Goal: Information Seeking & Learning: Learn about a topic

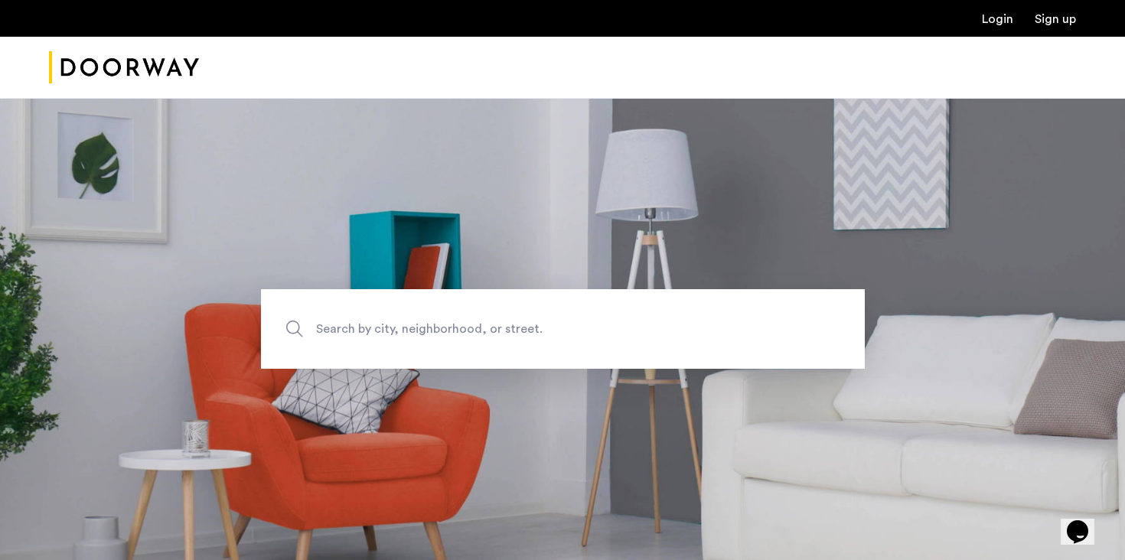
click at [638, 330] on span "Search by city, neighborhood, or street." at bounding box center [527, 329] width 422 height 21
click at [638, 330] on input "Search by city, neighborhood, or street." at bounding box center [563, 329] width 604 height 80
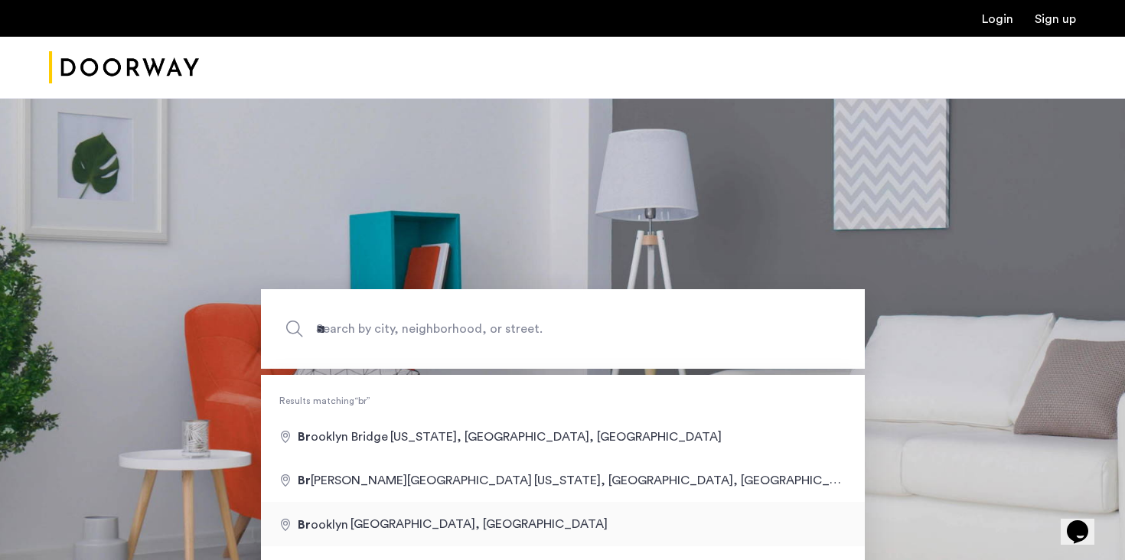
type input "**********"
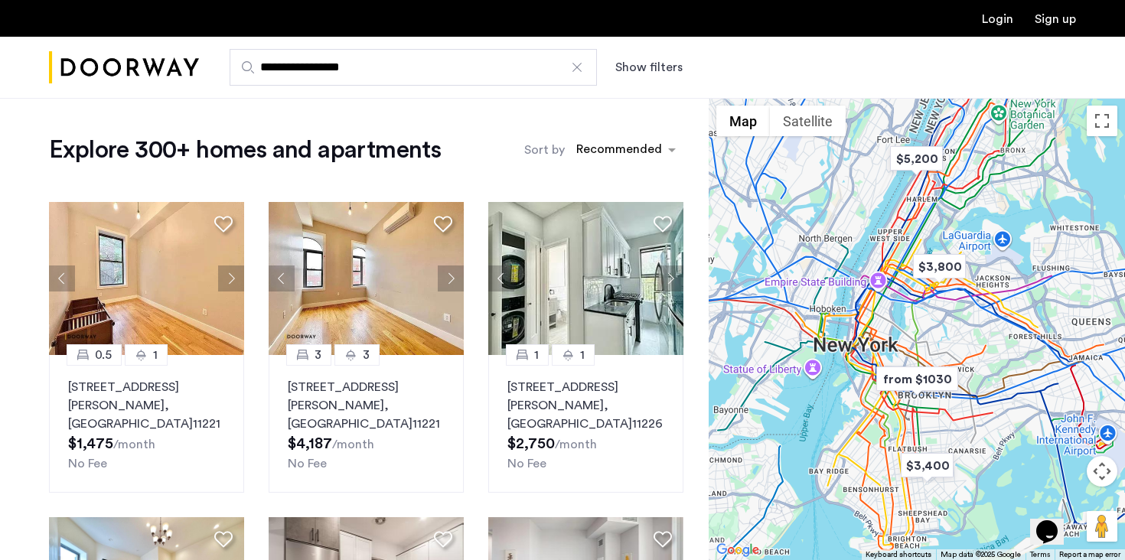
click at [628, 73] on button "Show filters" at bounding box center [648, 67] width 67 height 18
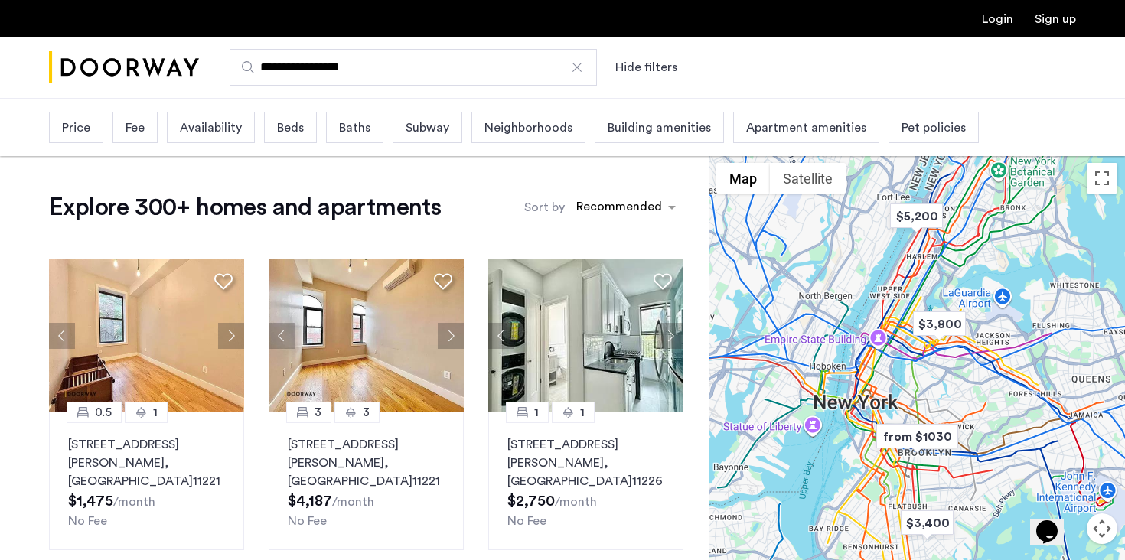
click at [327, 132] on div "Baths" at bounding box center [354, 127] width 57 height 31
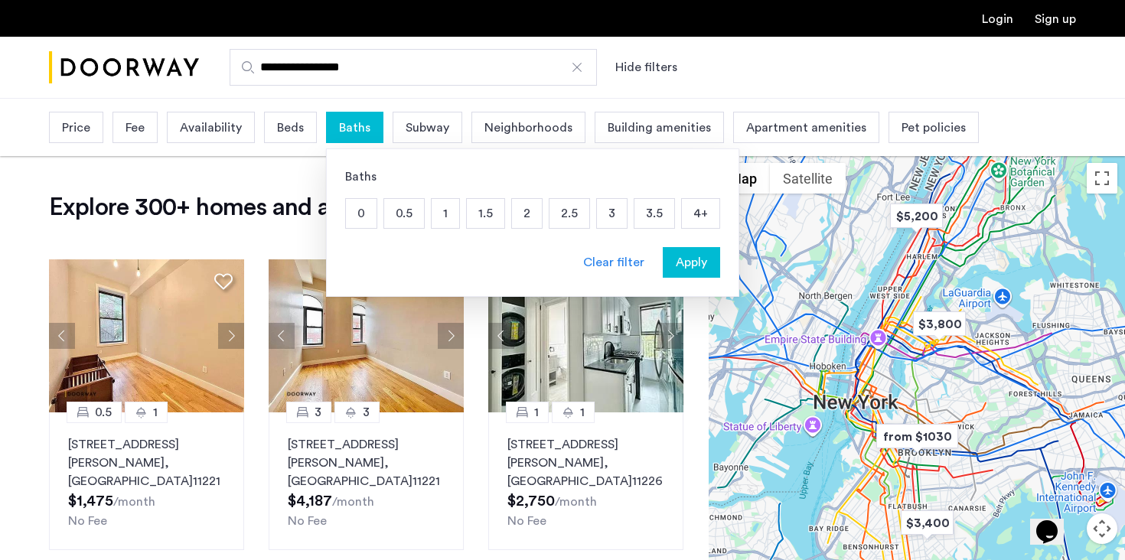
click at [527, 214] on p "2" at bounding box center [527, 213] width 30 height 29
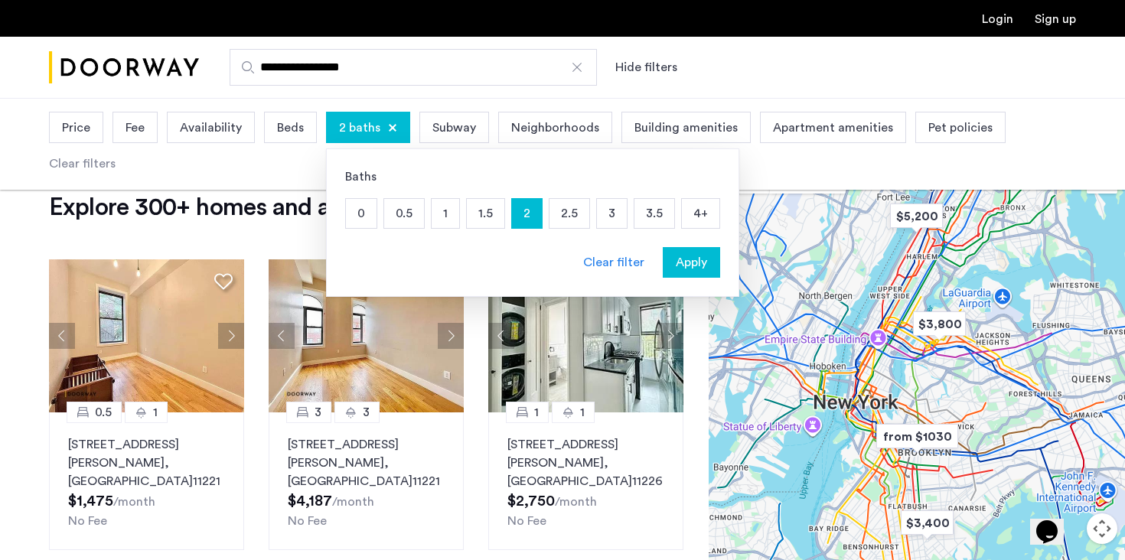
click at [395, 130] on div "2 baths" at bounding box center [368, 127] width 84 height 31
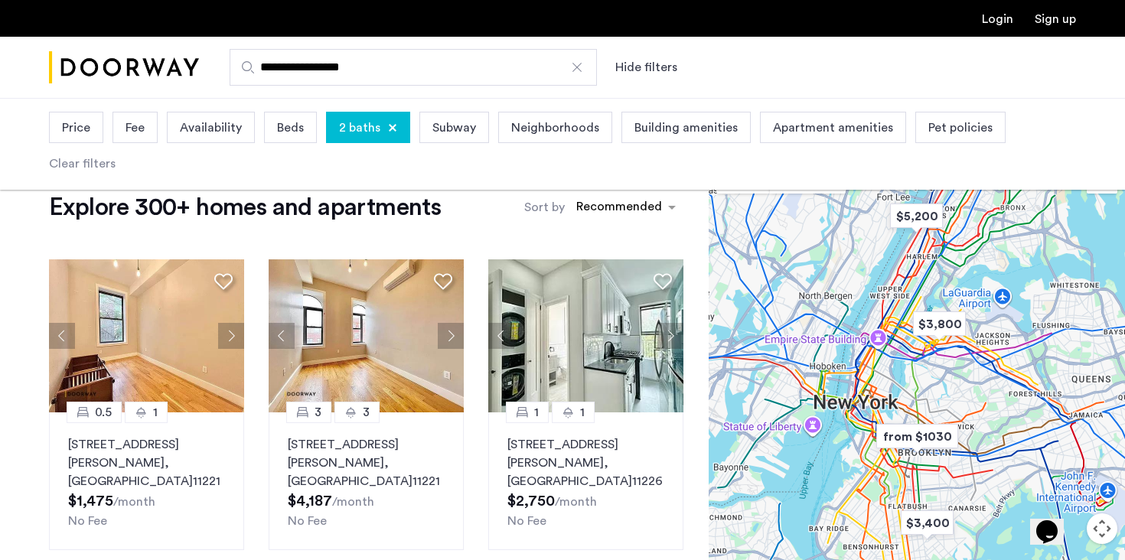
click at [298, 129] on span "Beds" at bounding box center [290, 128] width 27 height 18
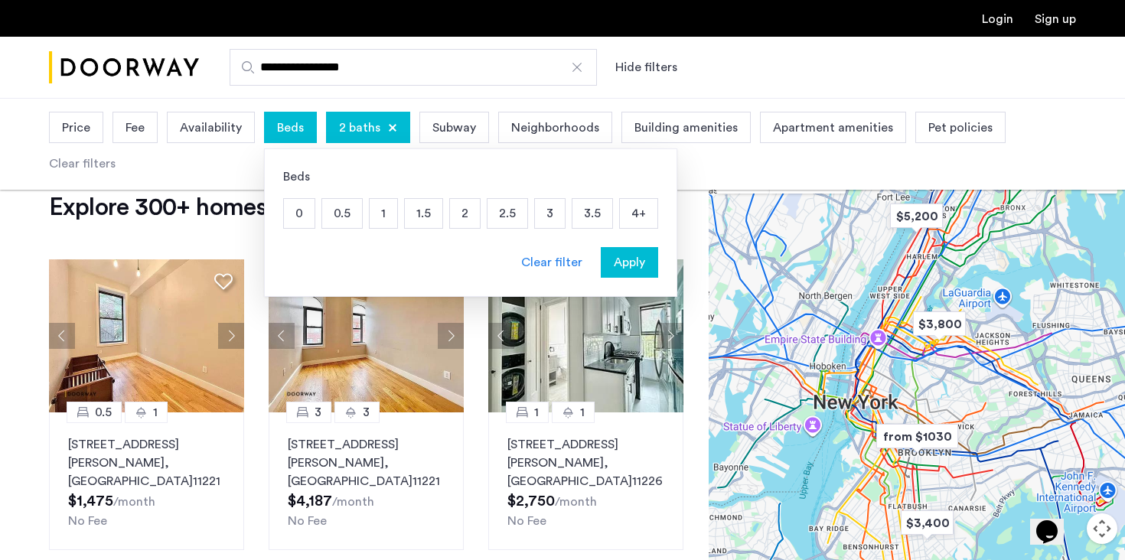
click at [527, 214] on div "0 0.5 1 1.5 2 2.5 3 3.5 4+" at bounding box center [470, 213] width 375 height 31
click at [545, 214] on p "3" at bounding box center [550, 213] width 30 height 29
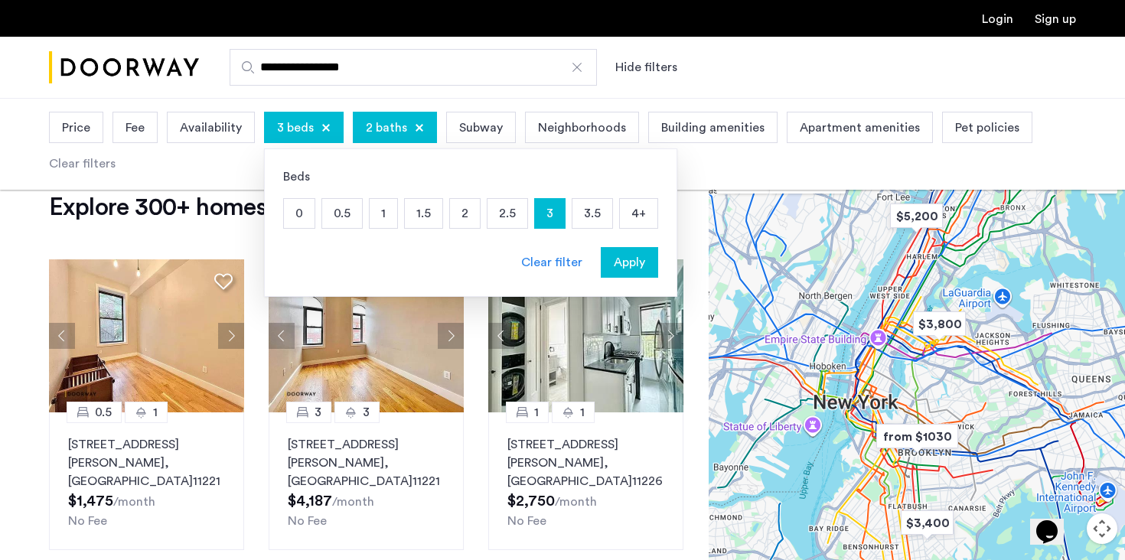
click at [417, 130] on div at bounding box center [419, 127] width 9 height 9
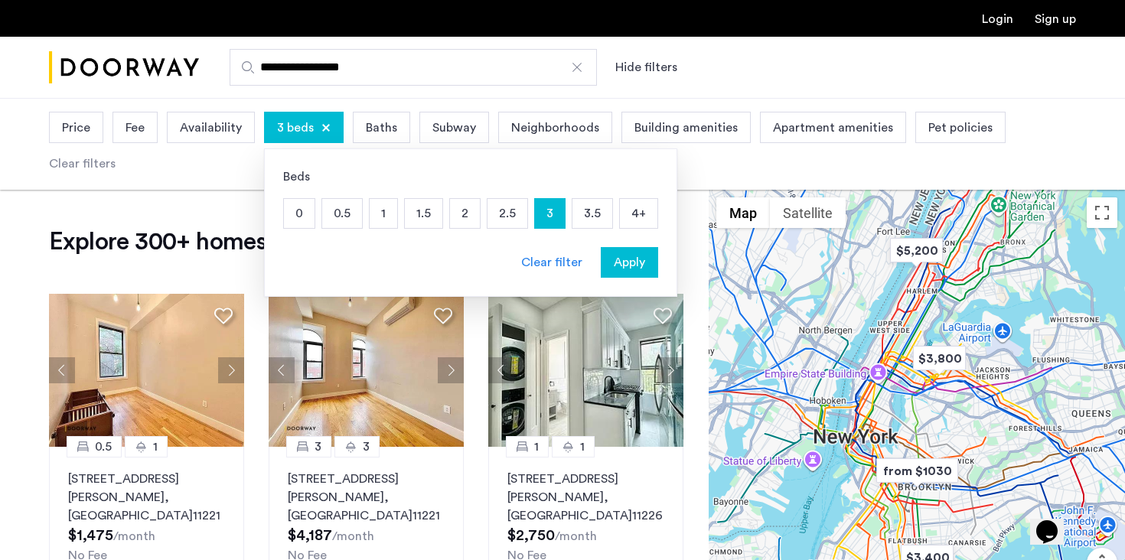
click at [628, 267] on span "Apply" at bounding box center [629, 262] width 31 height 18
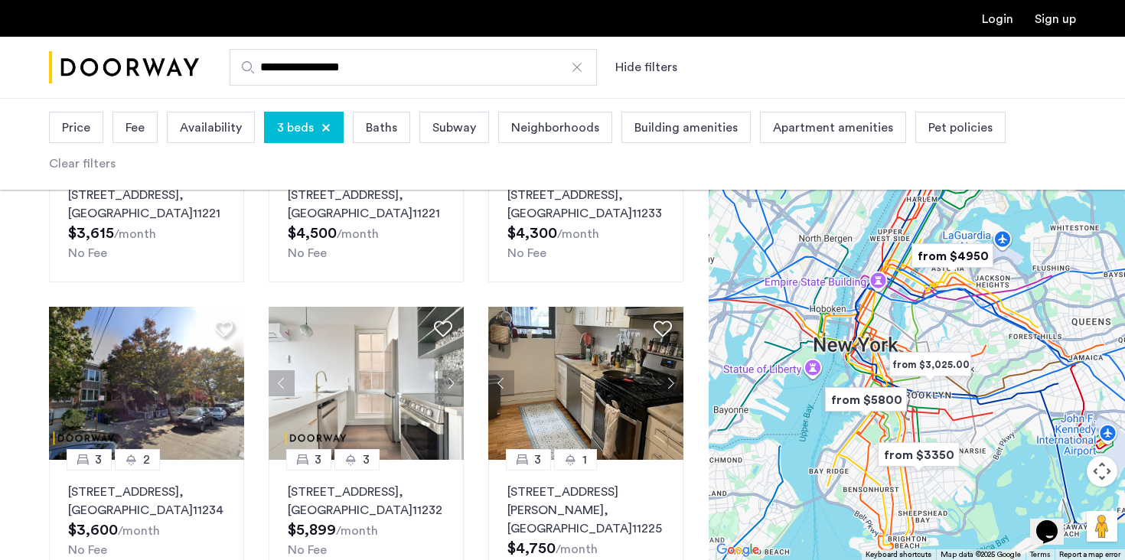
scroll to position [566, 0]
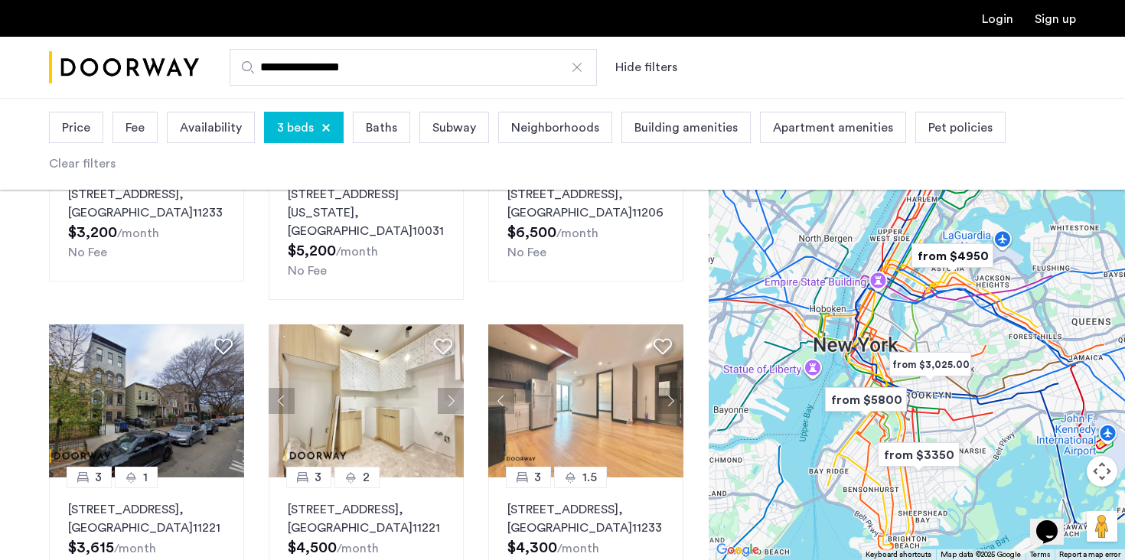
click at [81, 126] on span "Price" at bounding box center [76, 128] width 28 height 18
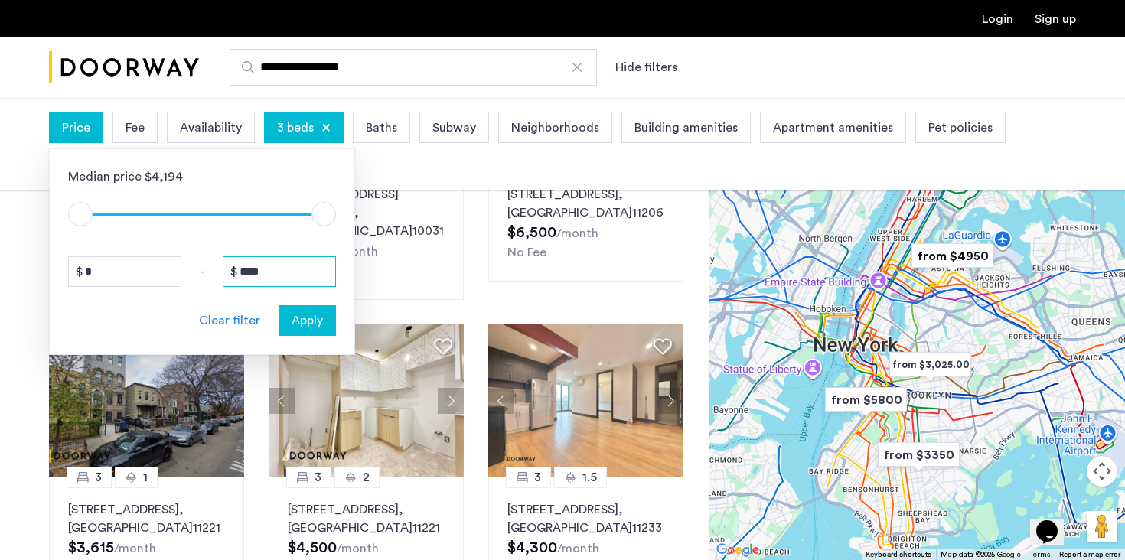
click at [247, 273] on input "****" at bounding box center [279, 271] width 113 height 31
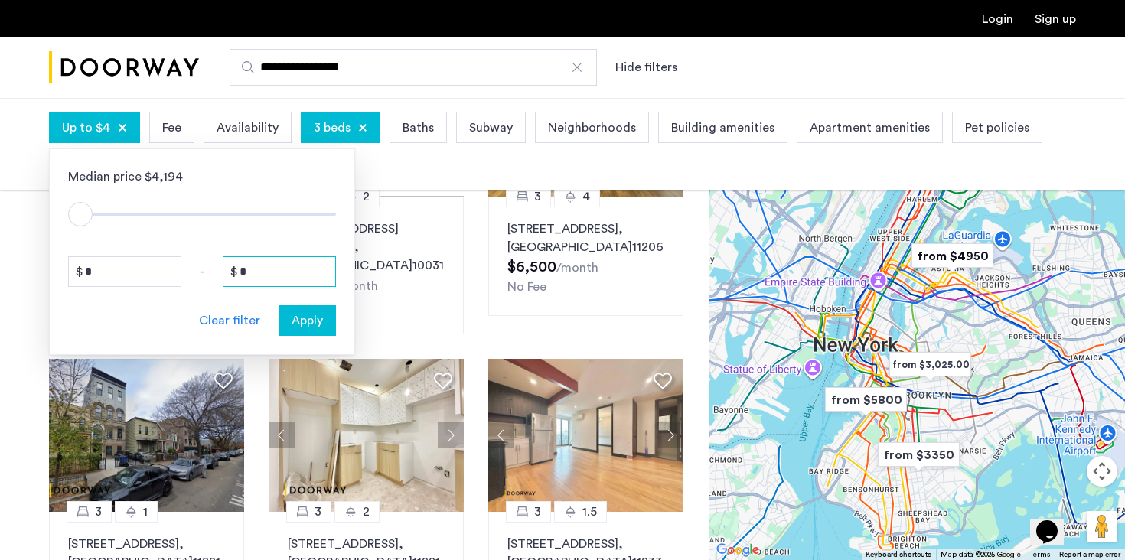
type input "*"
click at [315, 331] on button "Apply" at bounding box center [307, 320] width 57 height 31
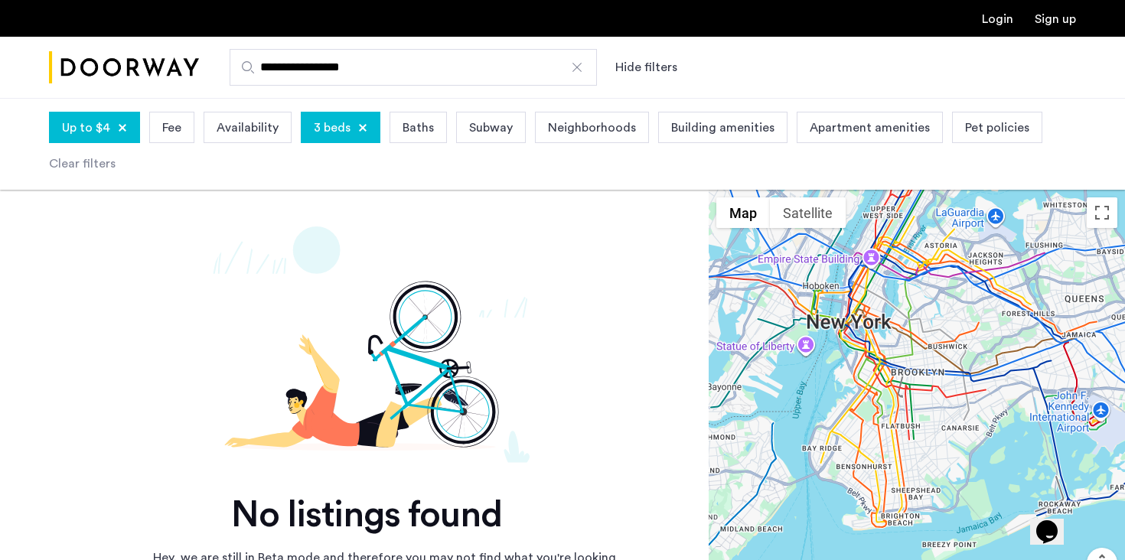
drag, startPoint x: 947, startPoint y: 384, endPoint x: 951, endPoint y: 290, distance: 94.2
click at [928, 357] on div at bounding box center [917, 421] width 416 height 462
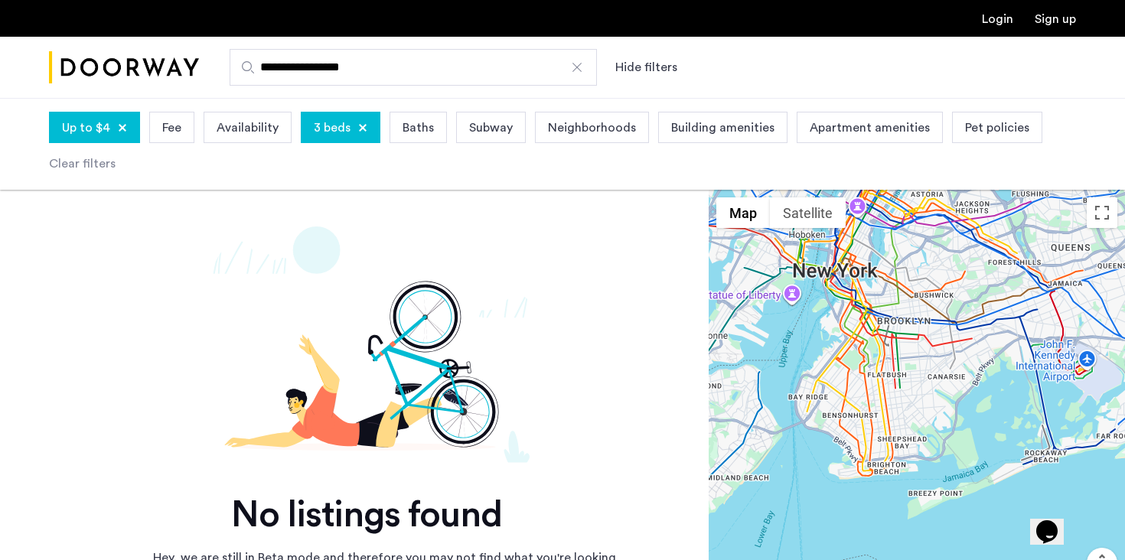
click at [76, 130] on span "Up to $4" at bounding box center [86, 128] width 48 height 18
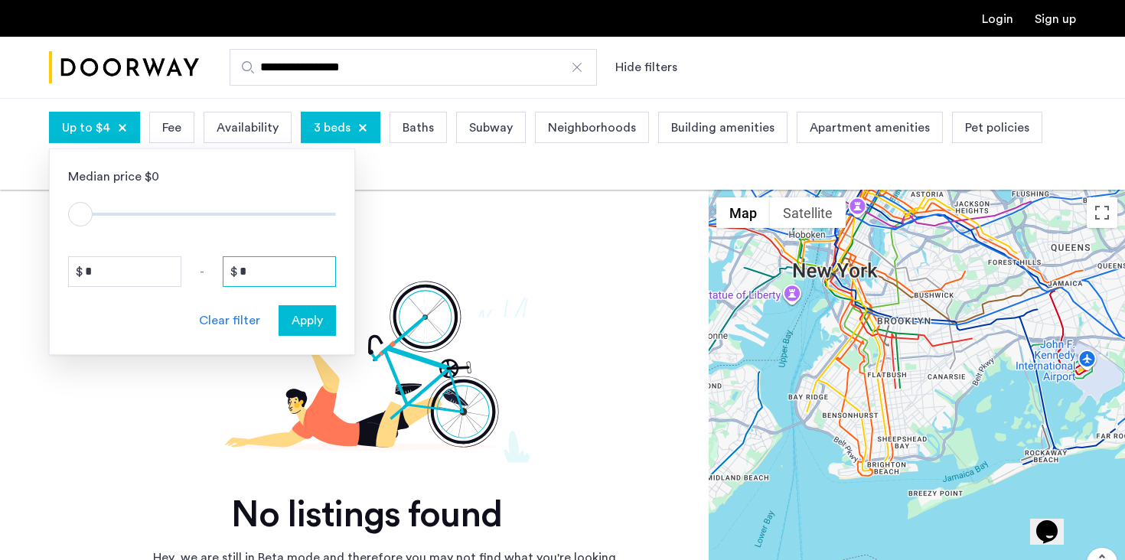
click at [254, 264] on input "*" at bounding box center [279, 271] width 113 height 31
type input "****"
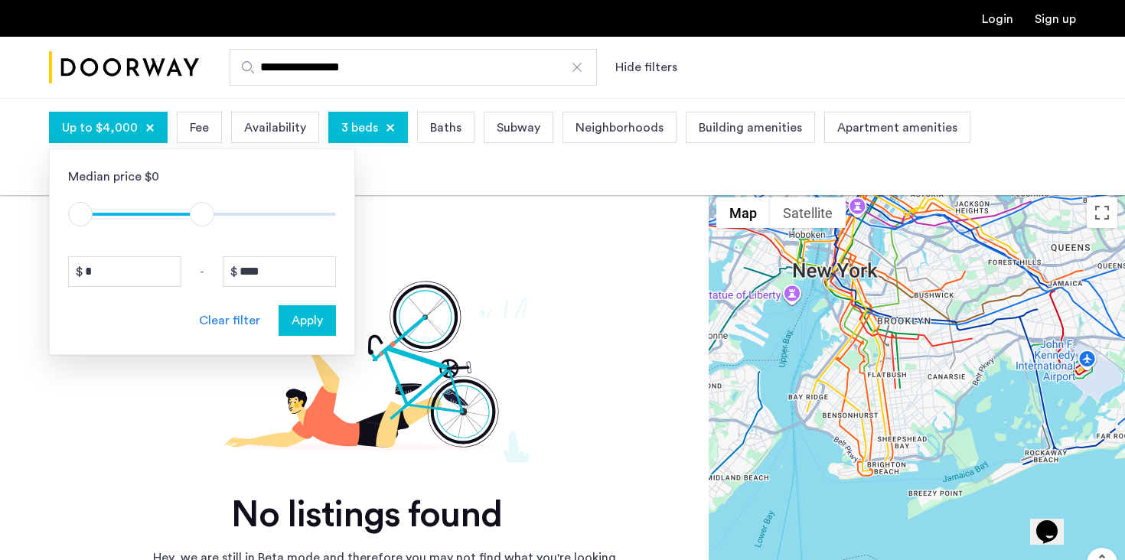
click at [300, 327] on span "Apply" at bounding box center [307, 320] width 31 height 18
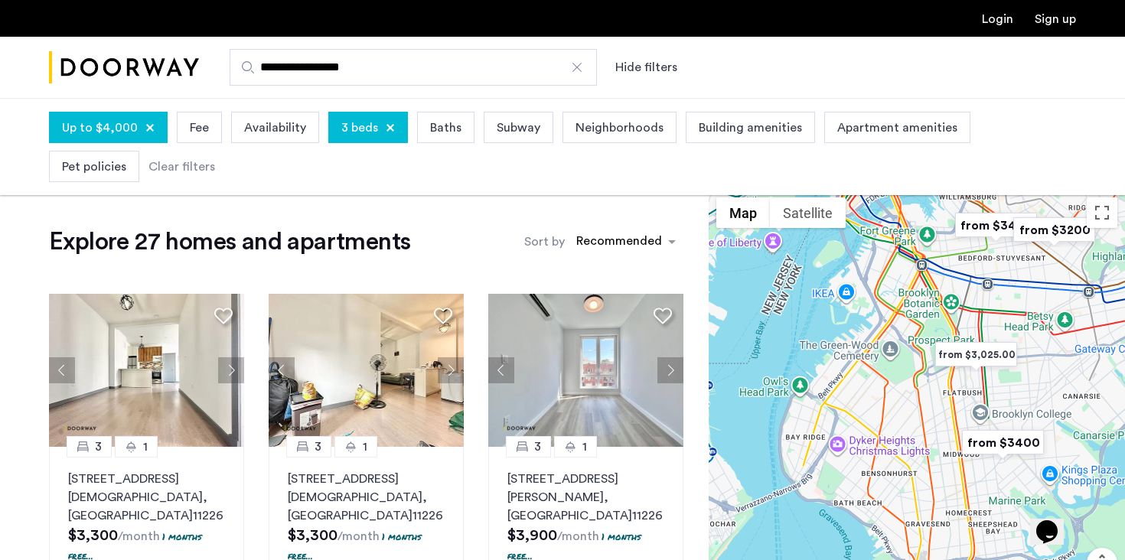
drag, startPoint x: 850, startPoint y: 435, endPoint x: 950, endPoint y: 344, distance: 134.9
click at [950, 344] on img "from $3,025.00" at bounding box center [976, 355] width 94 height 34
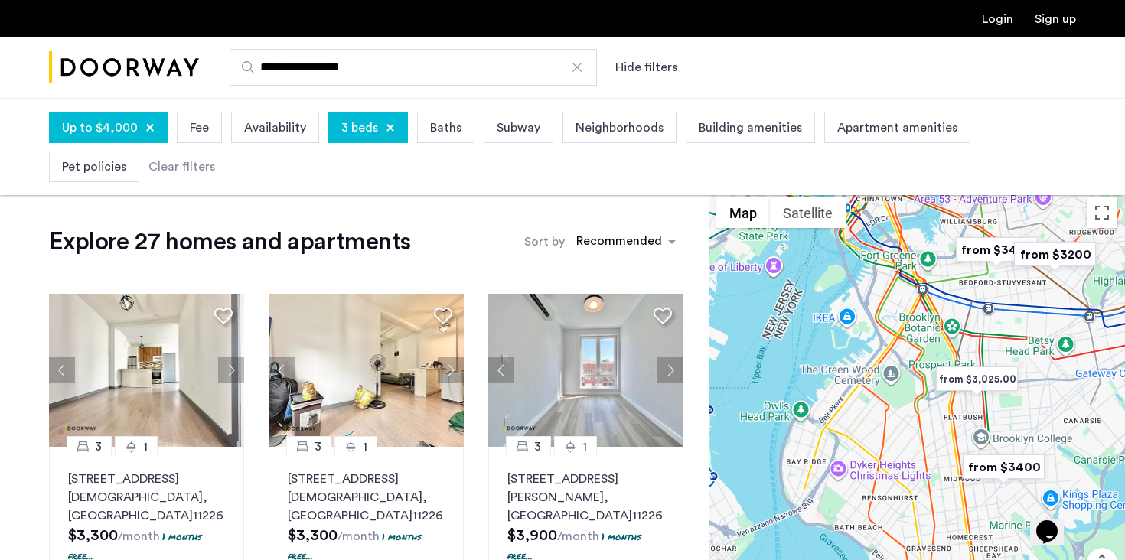
drag, startPoint x: 858, startPoint y: 406, endPoint x: 847, endPoint y: 437, distance: 32.4
click at [847, 437] on div at bounding box center [917, 421] width 416 height 462
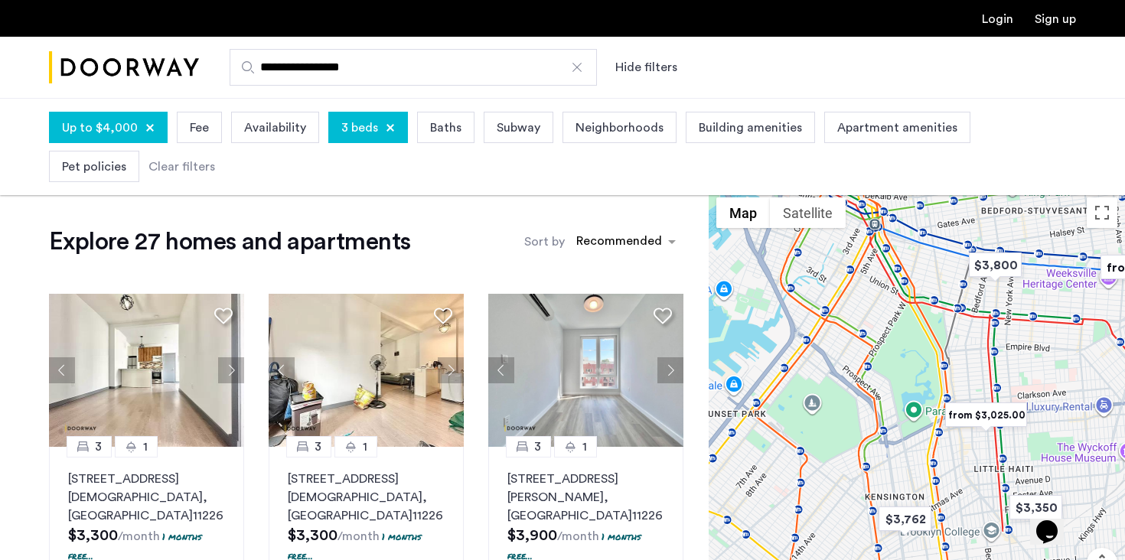
click at [985, 417] on img "from $3,025.00" at bounding box center [986, 415] width 94 height 34
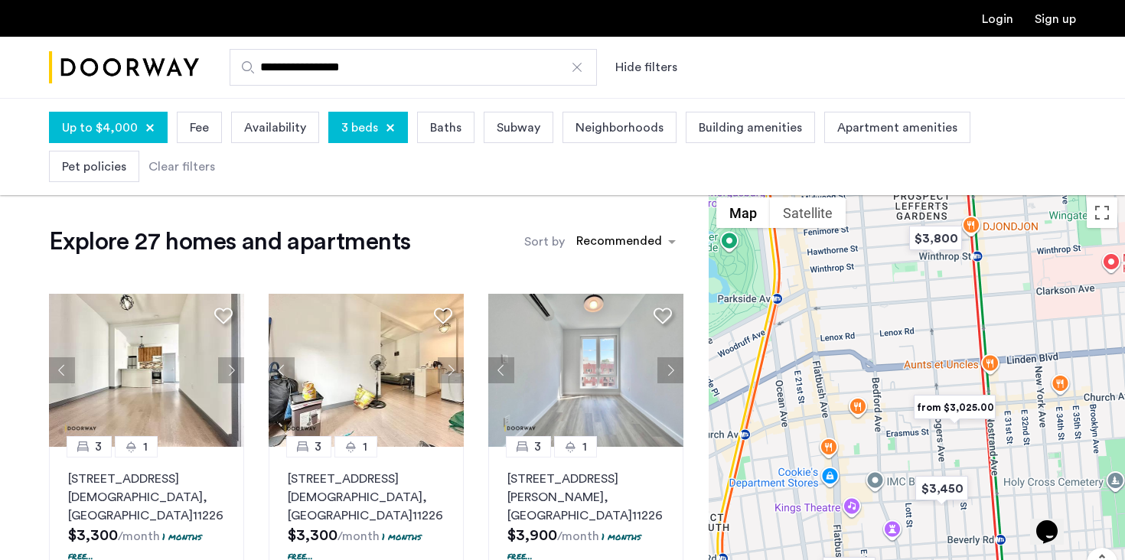
click at [960, 406] on img "from $3,025.00" at bounding box center [955, 407] width 94 height 34
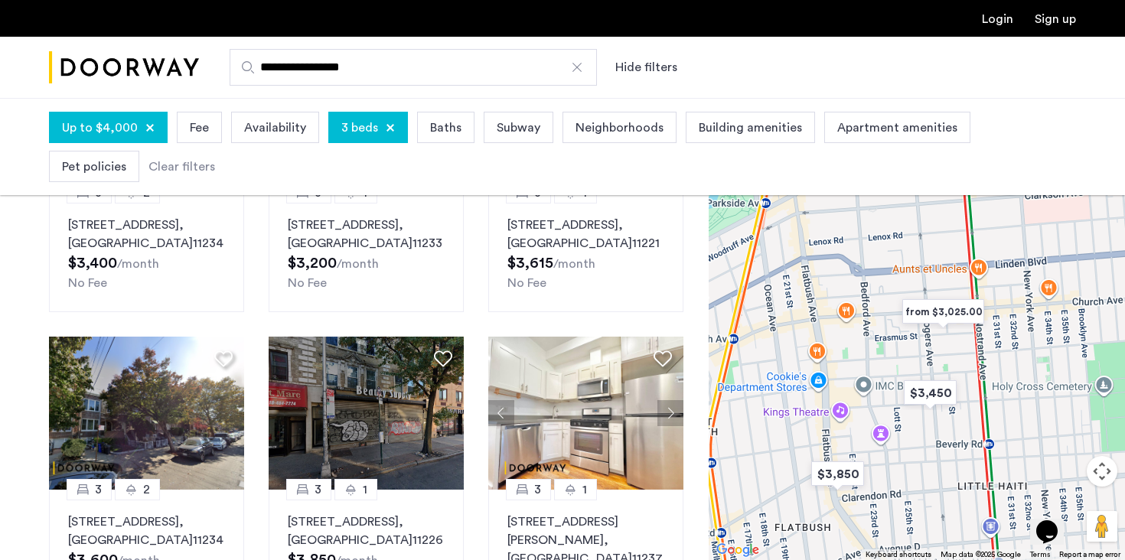
scroll to position [614, 0]
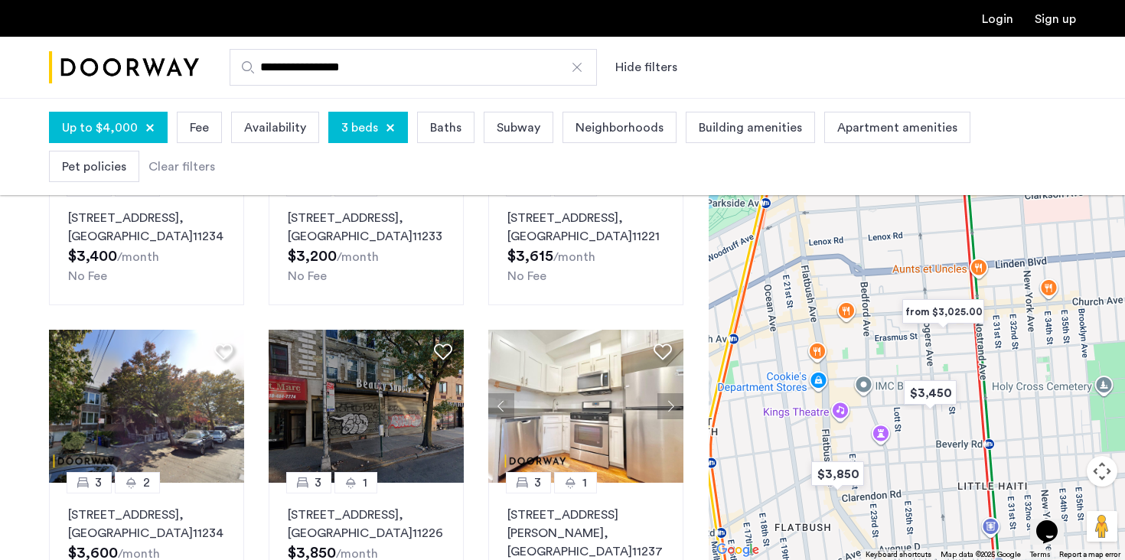
click at [93, 137] on div "Up to $4,000" at bounding box center [108, 127] width 119 height 31
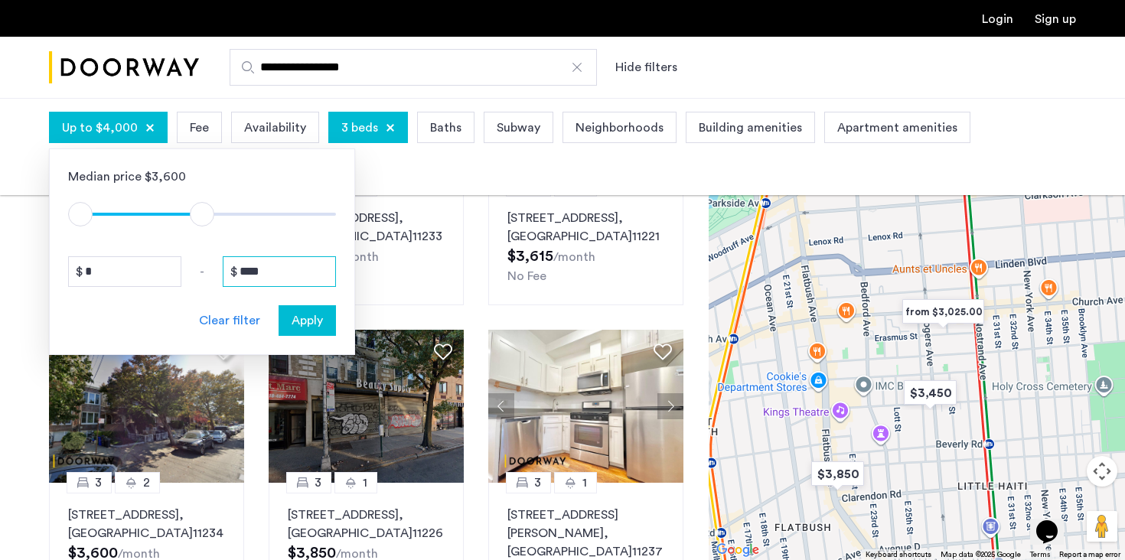
click at [255, 271] on input "****" at bounding box center [279, 271] width 113 height 31
type input "****"
click at [291, 338] on div "Median price $3,600 $1 $8000 $1 $4401 * - **** Clear filter Apply" at bounding box center [202, 251] width 306 height 207
click at [317, 333] on button "Apply" at bounding box center [307, 320] width 57 height 31
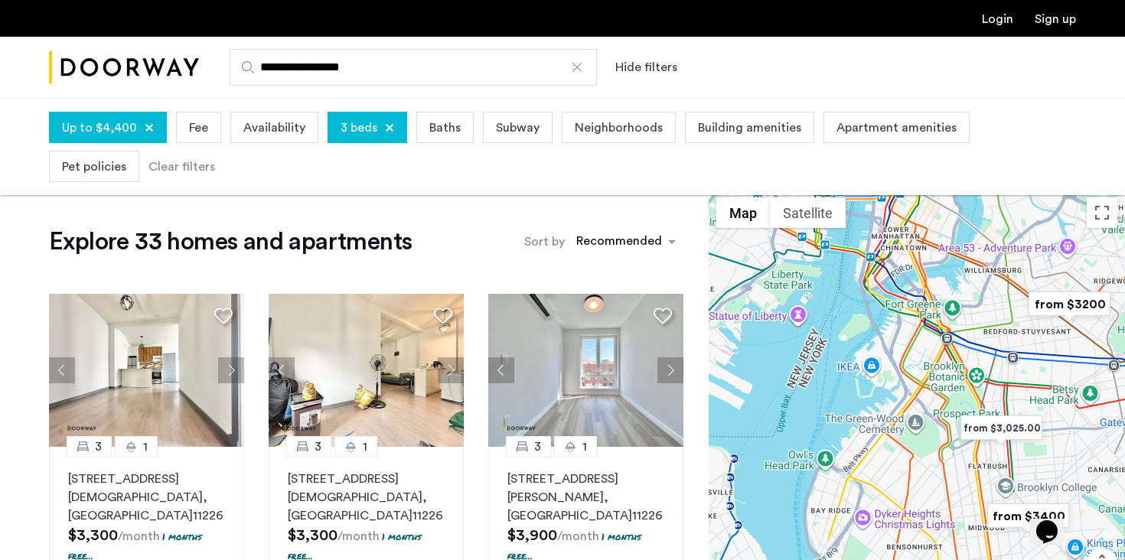
drag, startPoint x: 855, startPoint y: 478, endPoint x: 977, endPoint y: 467, distance: 122.2
click at [977, 467] on div "To navigate, press the arrow keys." at bounding box center [917, 421] width 416 height 462
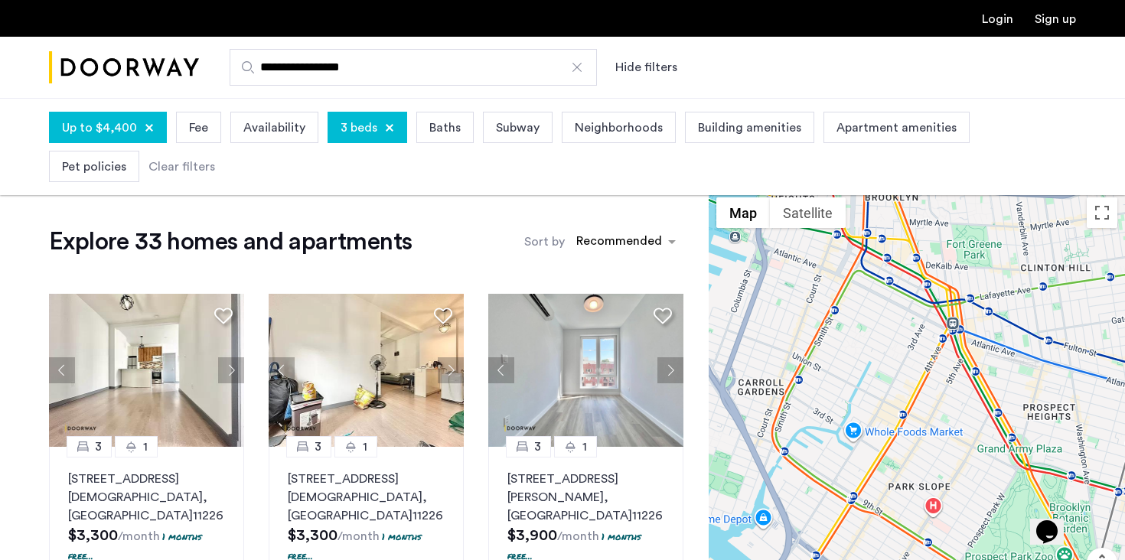
drag, startPoint x: 961, startPoint y: 328, endPoint x: 920, endPoint y: 484, distance: 161.5
click at [920, 485] on div "To navigate, press the arrow keys." at bounding box center [917, 421] width 416 height 462
click at [364, 126] on span "3 beds" at bounding box center [359, 128] width 37 height 18
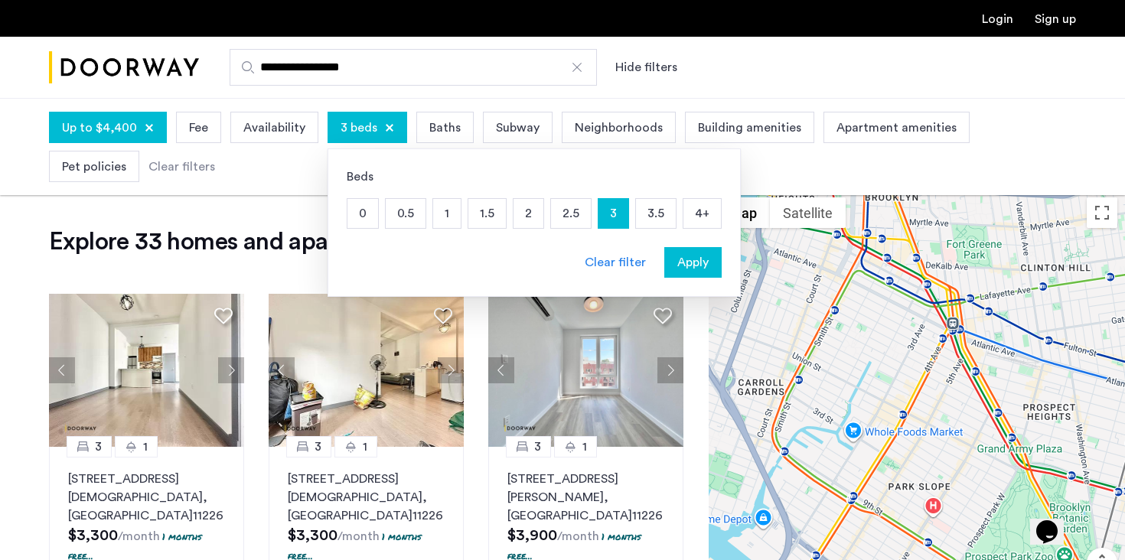
click at [619, 210] on p "3" at bounding box center [613, 213] width 30 height 29
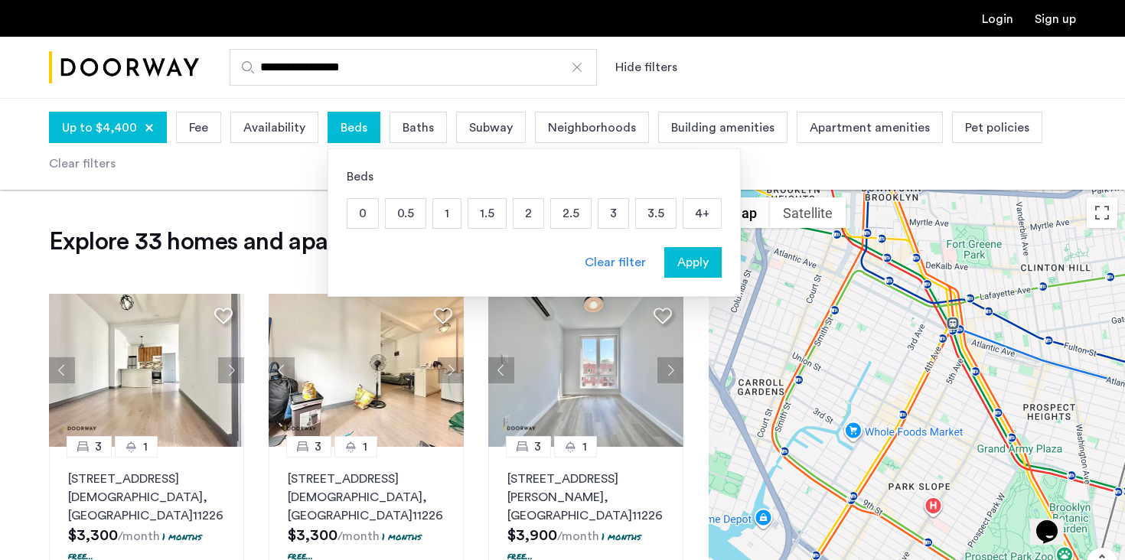
click at [703, 214] on p "4+" at bounding box center [702, 213] width 38 height 29
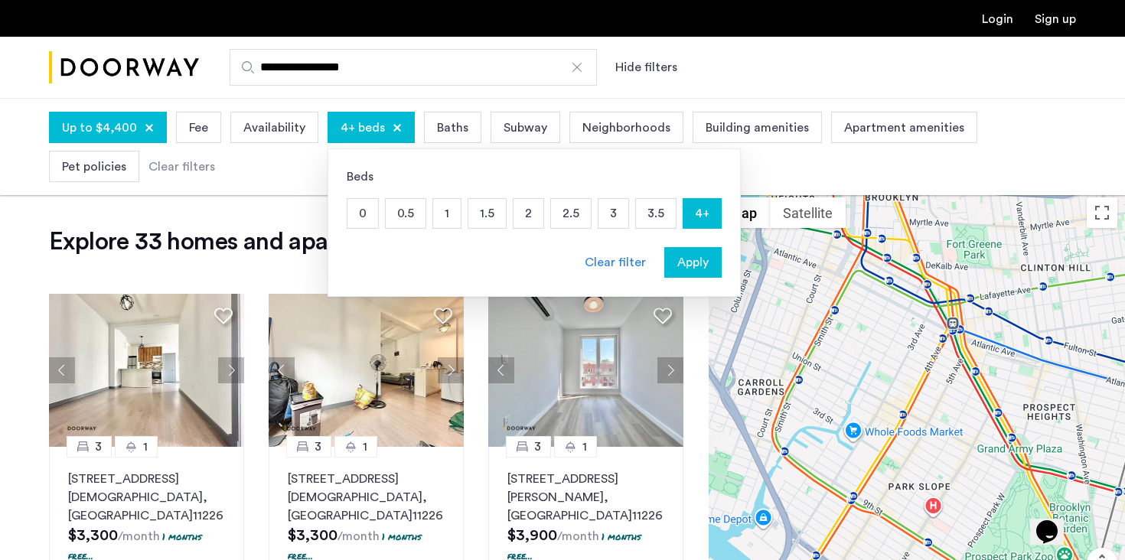
click at [688, 259] on span "Apply" at bounding box center [692, 262] width 31 height 18
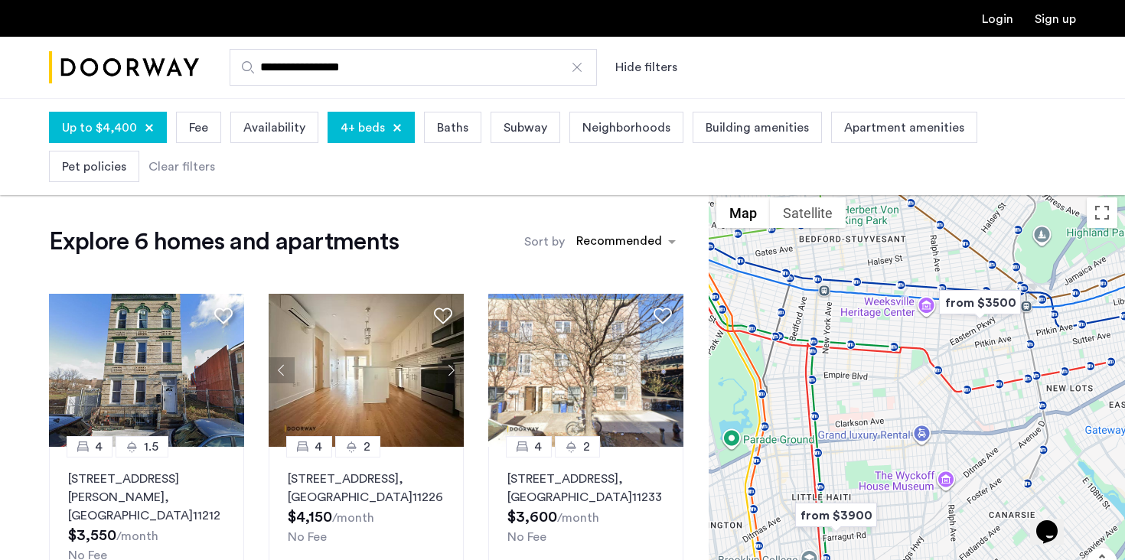
drag, startPoint x: 843, startPoint y: 411, endPoint x: 990, endPoint y: 379, distance: 150.4
click at [990, 379] on div "To navigate, press the arrow keys." at bounding box center [917, 421] width 416 height 462
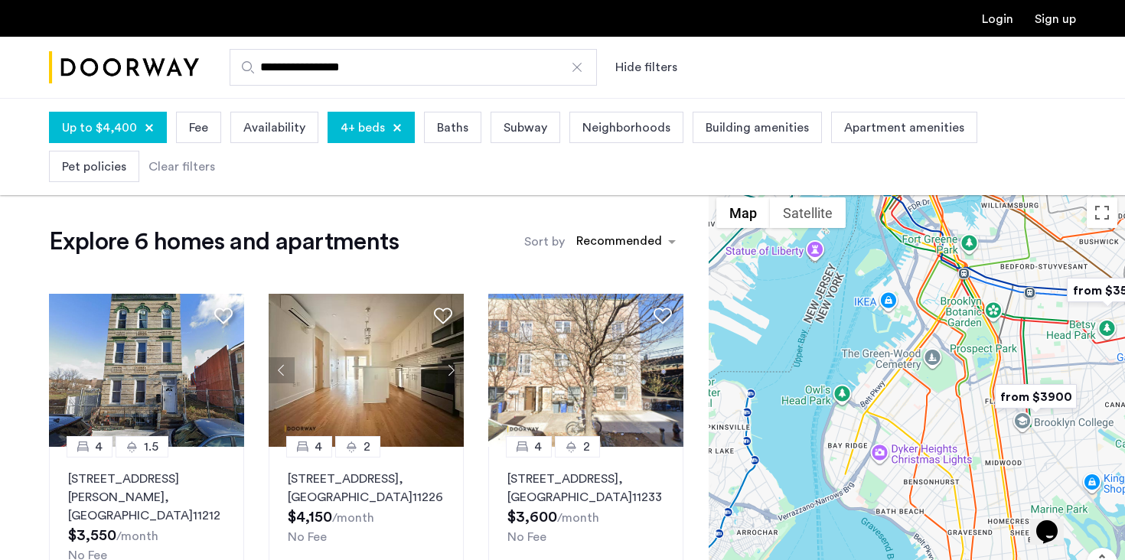
drag, startPoint x: 951, startPoint y: 422, endPoint x: 919, endPoint y: 360, distance: 69.8
click at [919, 360] on div "To navigate, press the arrow keys." at bounding box center [917, 421] width 416 height 462
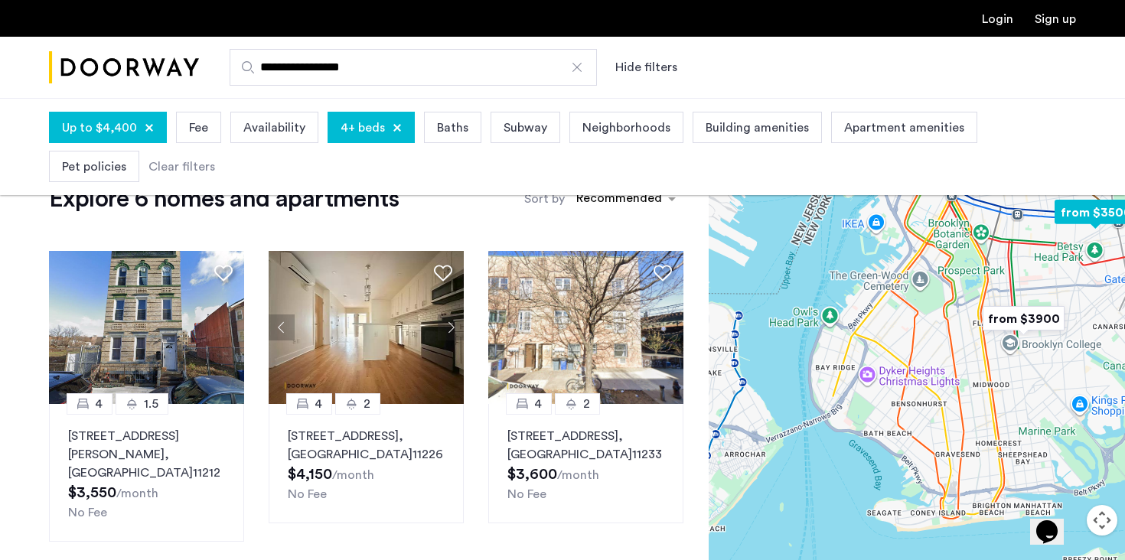
scroll to position [41, 0]
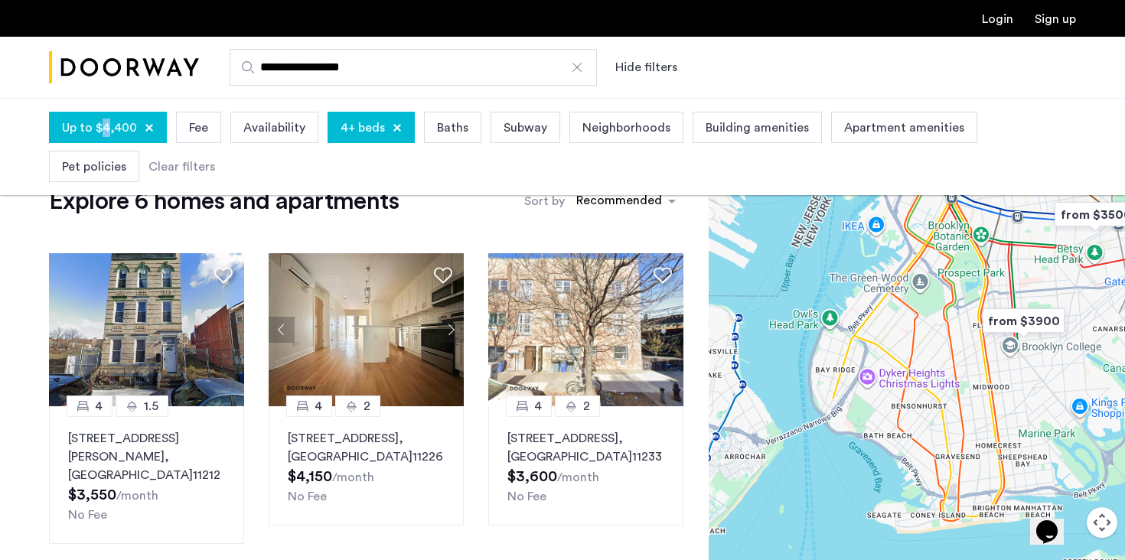
click at [105, 124] on span "Up to $4,400" at bounding box center [99, 128] width 75 height 18
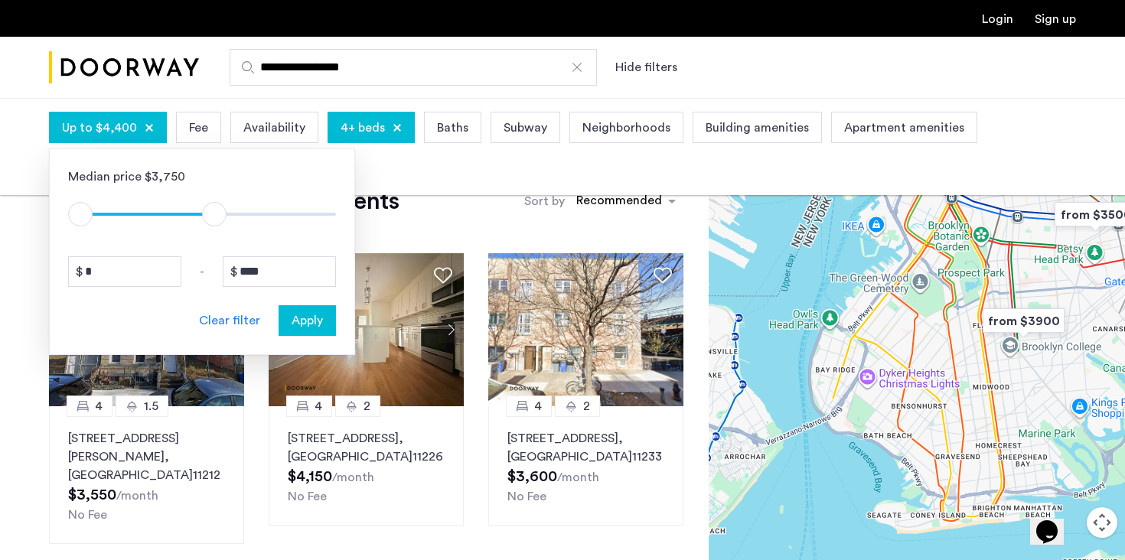
click at [231, 317] on div "Clear filter" at bounding box center [229, 320] width 61 height 18
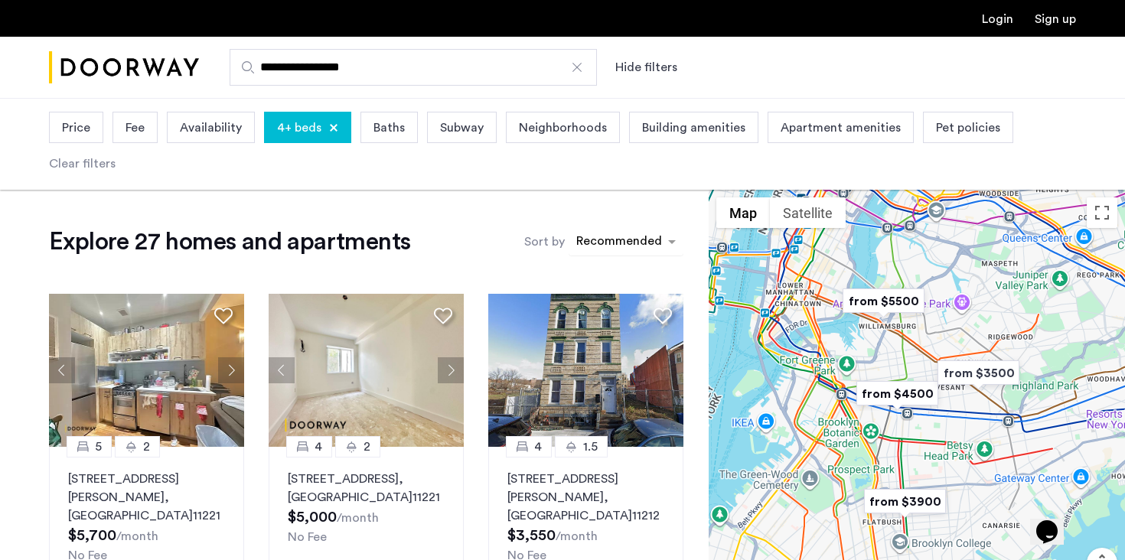
click at [604, 246] on div "sort-apartment" at bounding box center [619, 243] width 90 height 21
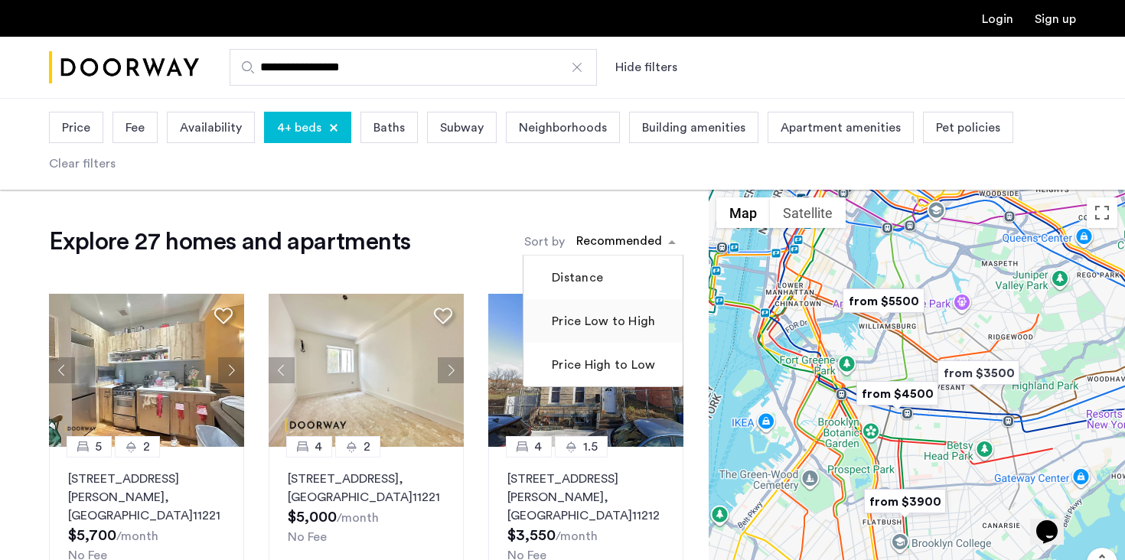
click at [592, 331] on label "Price Low to High" at bounding box center [602, 321] width 106 height 18
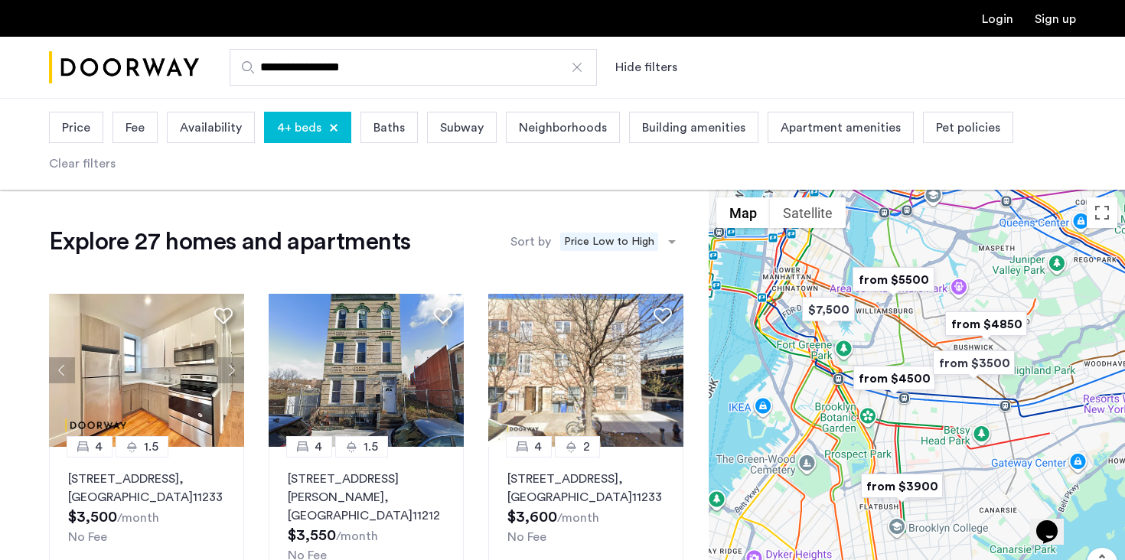
drag, startPoint x: 824, startPoint y: 401, endPoint x: 820, endPoint y: 364, distance: 37.8
click at [820, 364] on div "To navigate, press the arrow keys." at bounding box center [917, 421] width 416 height 462
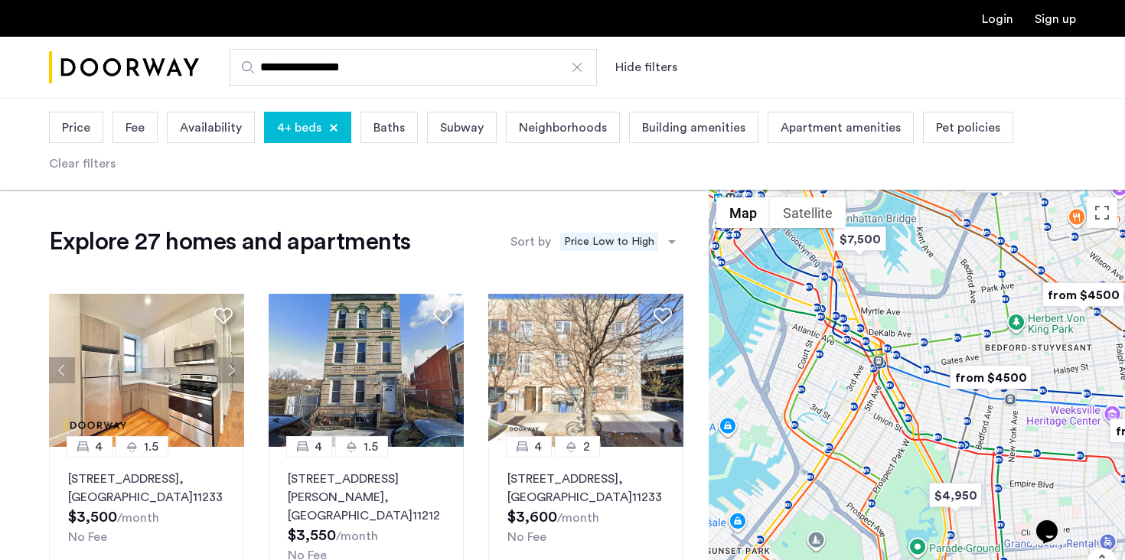
drag, startPoint x: 835, startPoint y: 453, endPoint x: 853, endPoint y: 442, distance: 21.0
click at [853, 442] on div "To navigate, press the arrow keys." at bounding box center [917, 421] width 416 height 462
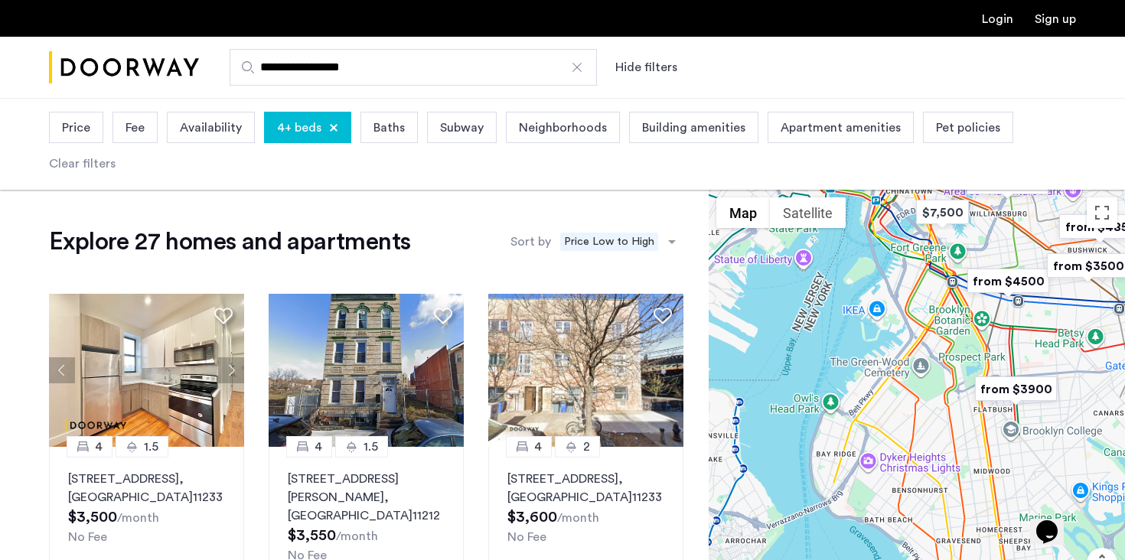
drag, startPoint x: 912, startPoint y: 370, endPoint x: 948, endPoint y: 282, distance: 95.1
click at [949, 282] on div "To navigate, press the arrow keys." at bounding box center [917, 421] width 416 height 462
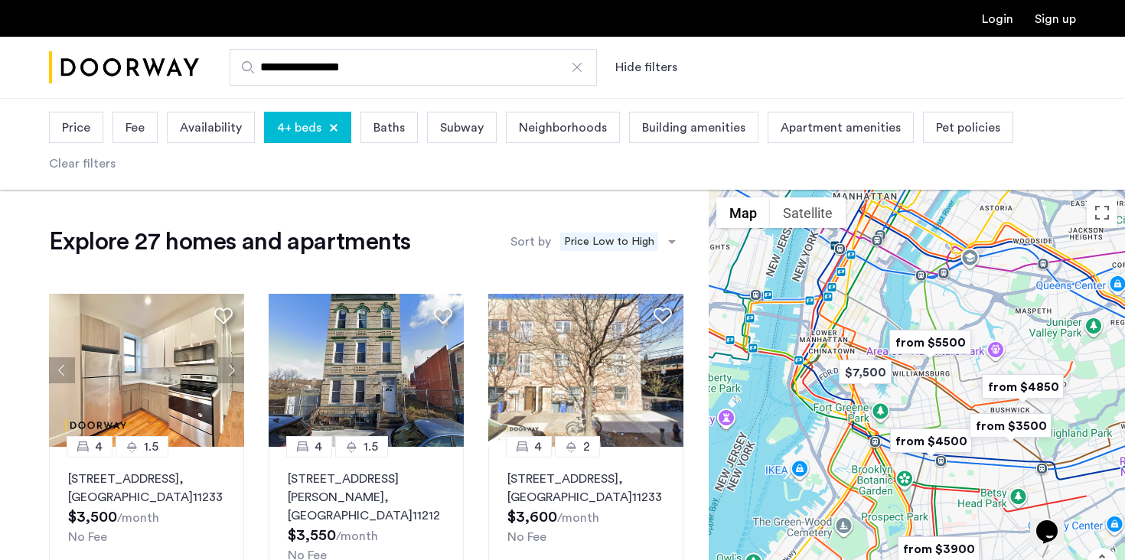
drag, startPoint x: 1049, startPoint y: 275, endPoint x: 989, endPoint y: 449, distance: 184.4
click at [989, 449] on div "To navigate, press the arrow keys." at bounding box center [917, 421] width 416 height 462
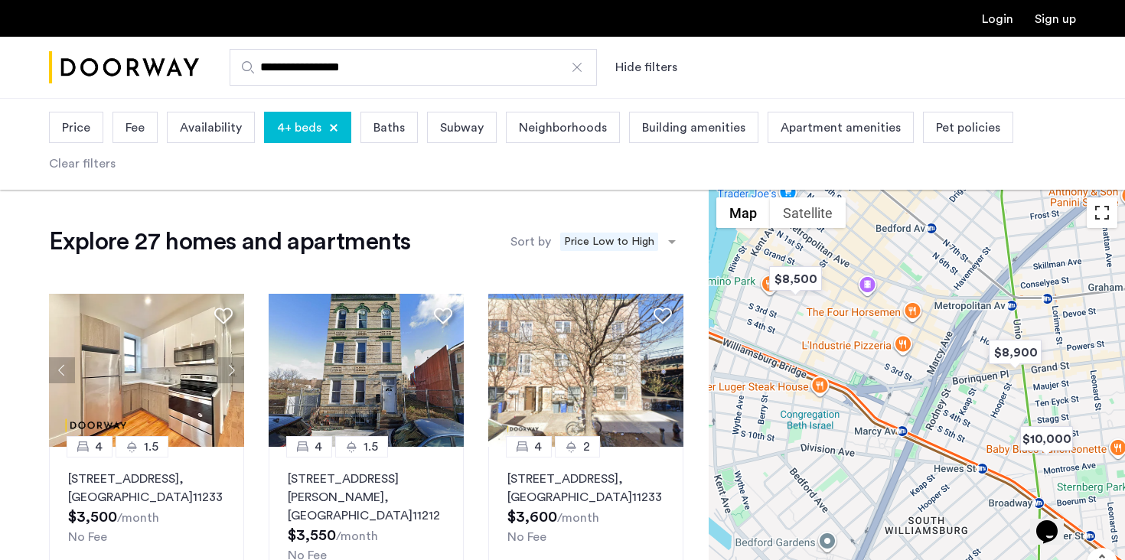
drag, startPoint x: 902, startPoint y: 473, endPoint x: 1094, endPoint y: 200, distance: 334.4
click at [1094, 200] on div "$7,500 $4,950 $8,500 $3,500 $3,550 $3,900 $4,100 $4,150 $4,850 $5,500 $6,200 $6…" at bounding box center [917, 421] width 416 height 462
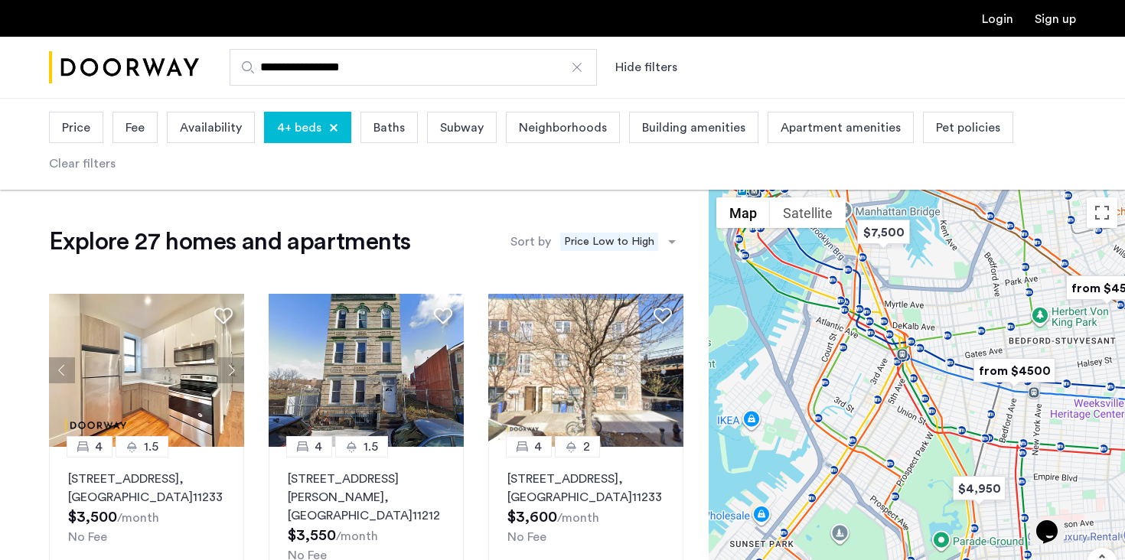
drag, startPoint x: 930, startPoint y: 441, endPoint x: 995, endPoint y: 280, distance: 173.4
click at [995, 279] on div "To navigate, press the arrow keys." at bounding box center [917, 421] width 416 height 462
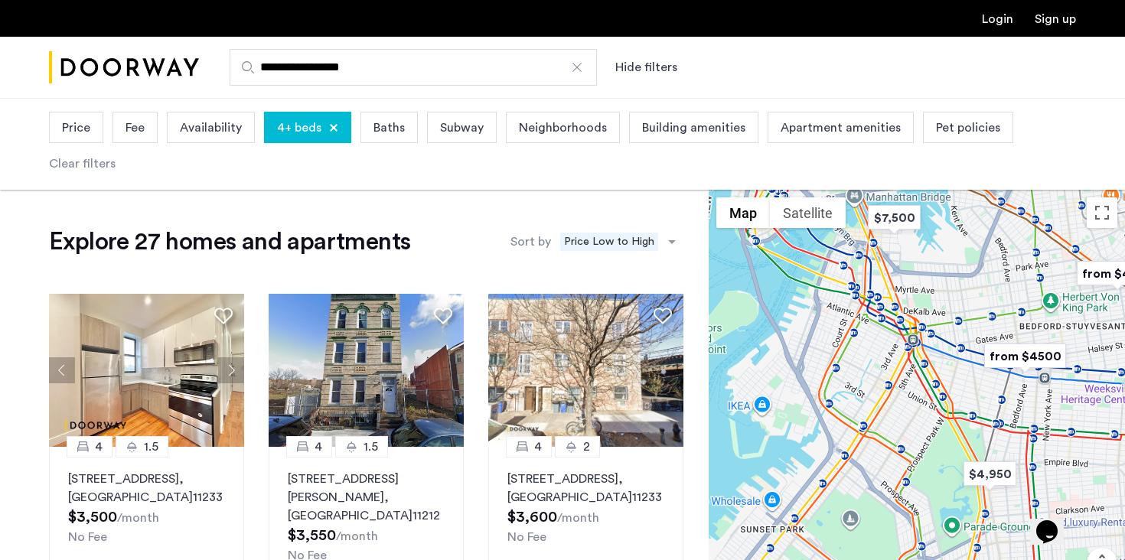
click at [1035, 351] on img "from $4500" at bounding box center [1025, 356] width 94 height 34
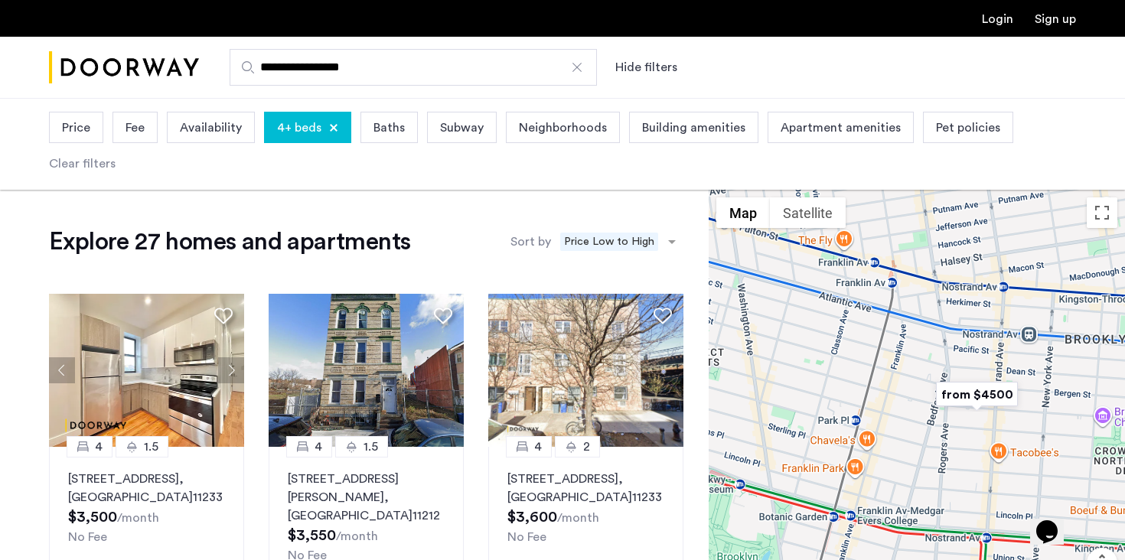
drag, startPoint x: 909, startPoint y: 523, endPoint x: 951, endPoint y: 375, distance: 154.1
click at [950, 377] on img "from $4500" at bounding box center [977, 394] width 94 height 34
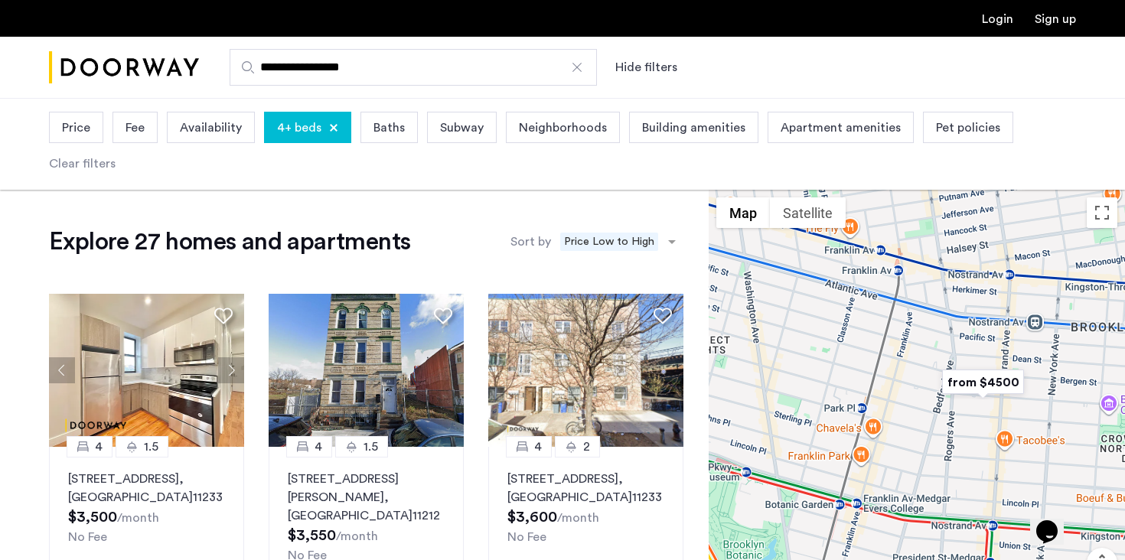
click at [970, 381] on img "from $4500" at bounding box center [983, 382] width 94 height 34
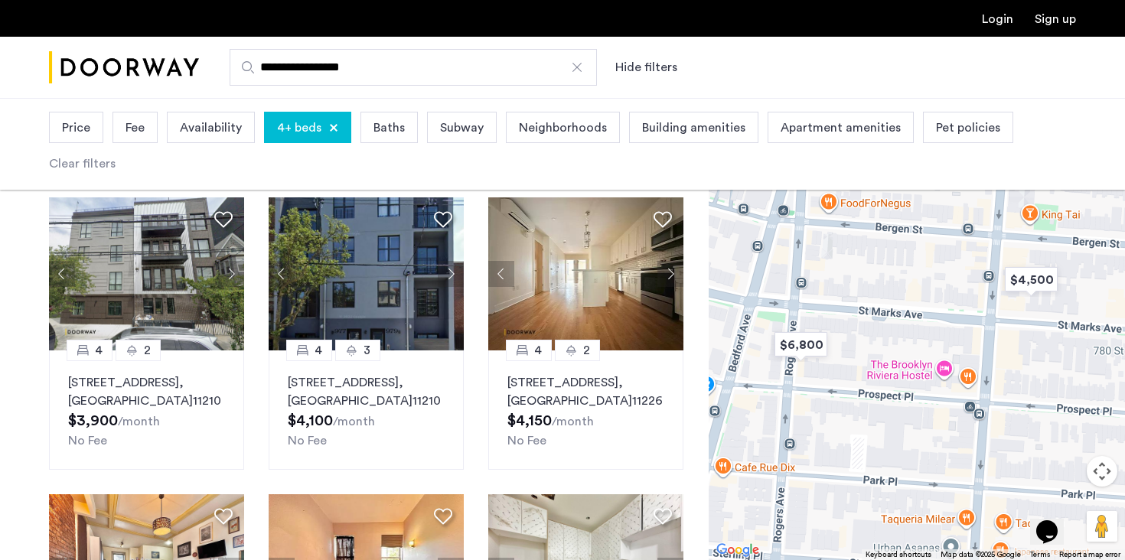
scroll to position [418, 0]
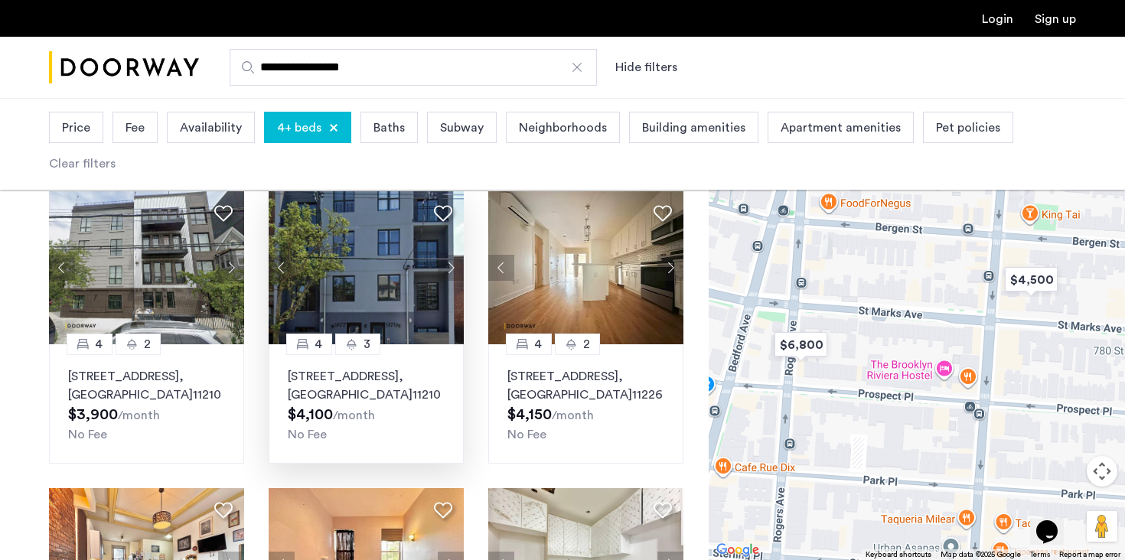
click at [302, 407] on span "$4,100" at bounding box center [310, 414] width 45 height 15
click at [329, 126] on div at bounding box center [333, 127] width 9 height 9
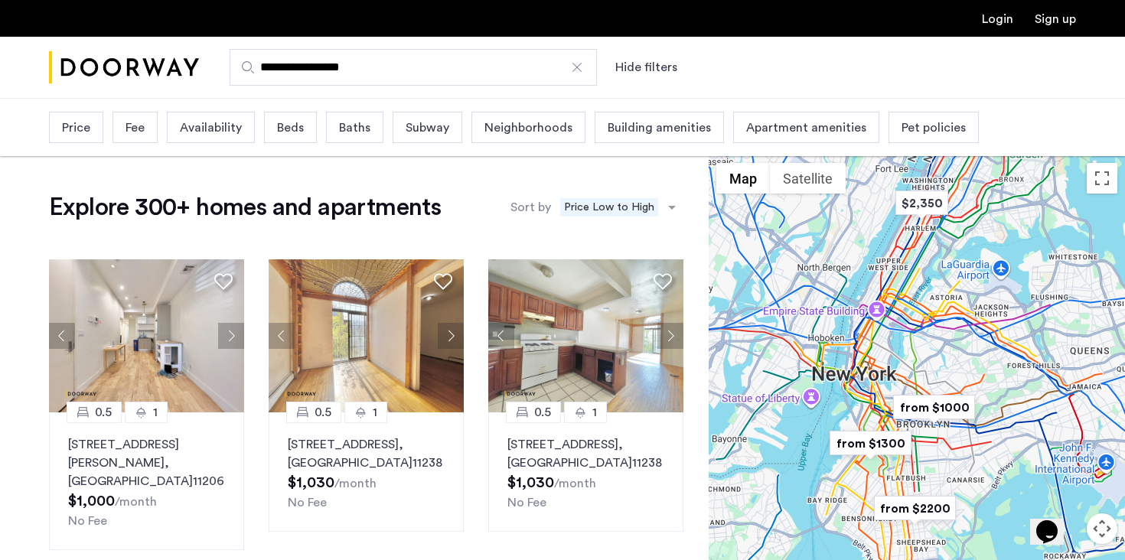
click at [297, 129] on span "Beds" at bounding box center [290, 128] width 27 height 18
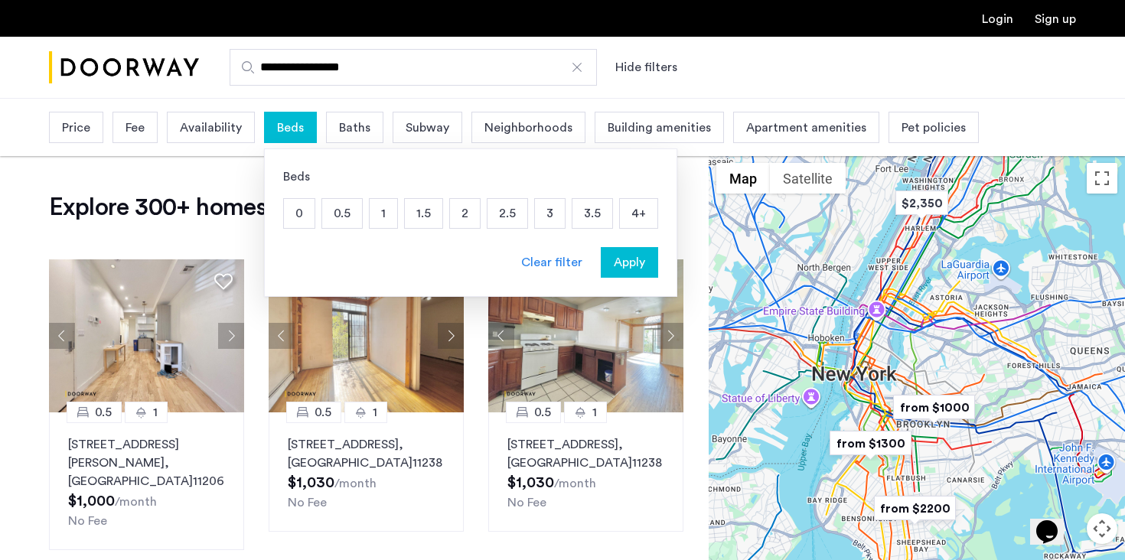
click at [294, 207] on p "0" at bounding box center [299, 213] width 31 height 29
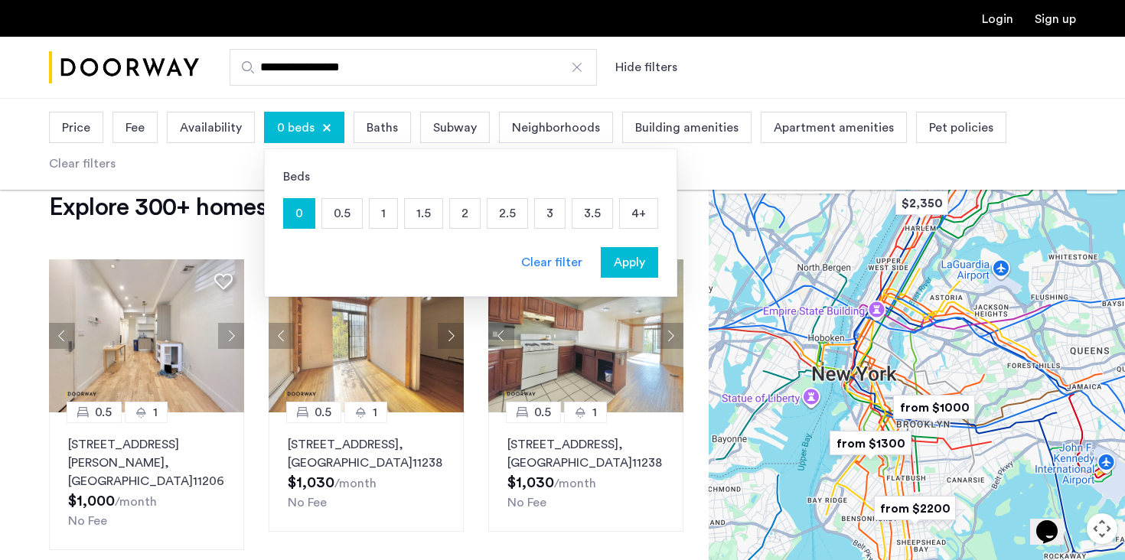
click at [644, 270] on div "Apply" at bounding box center [629, 262] width 48 height 18
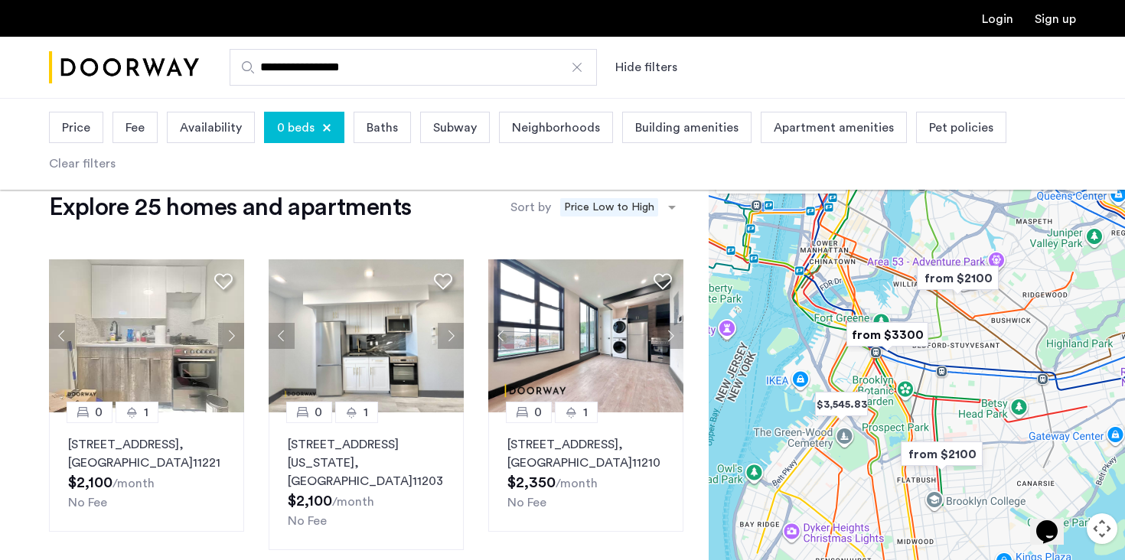
click at [318, 126] on div "0 beds" at bounding box center [304, 127] width 80 height 31
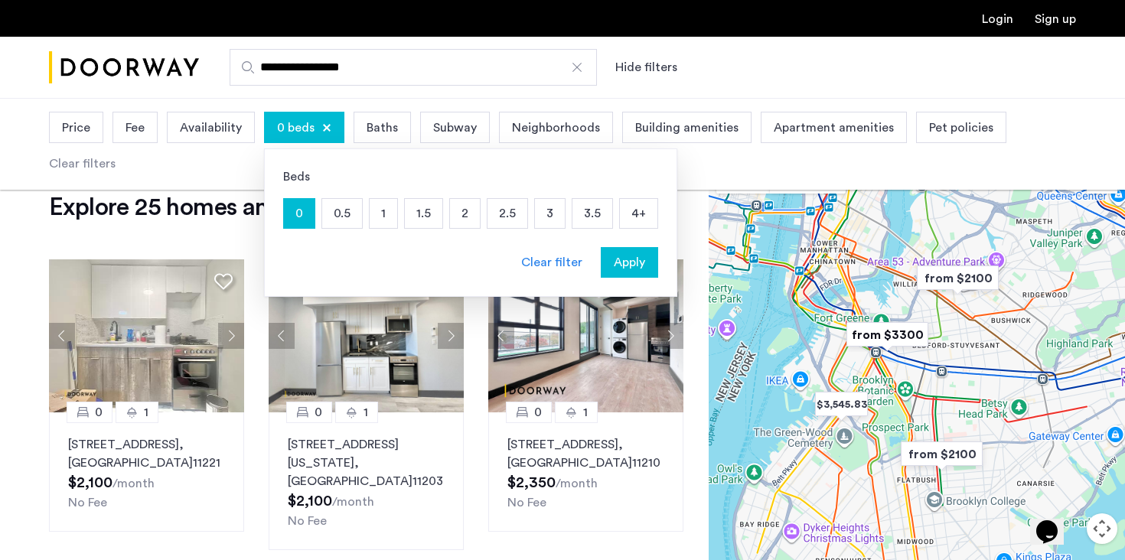
click at [469, 214] on p "2" at bounding box center [465, 213] width 30 height 29
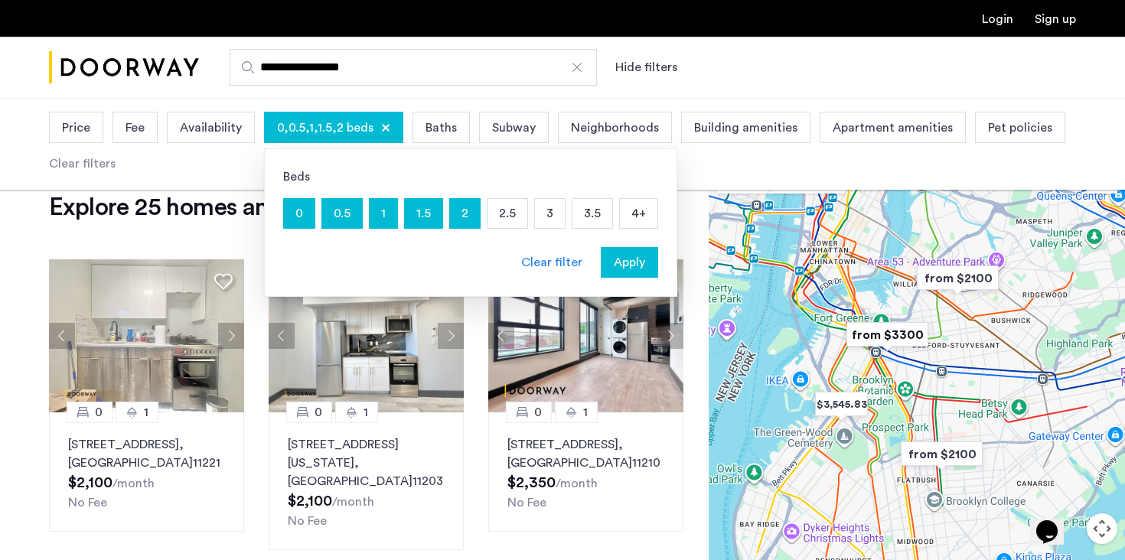
click at [462, 205] on p "2" at bounding box center [465, 213] width 30 height 29
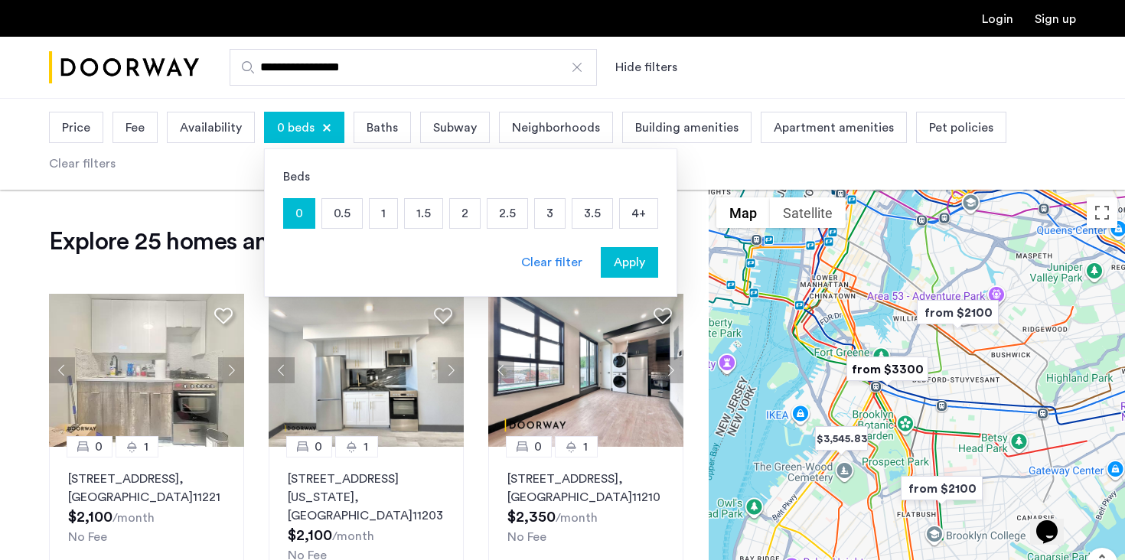
click at [553, 262] on div "Clear filter" at bounding box center [551, 262] width 61 height 18
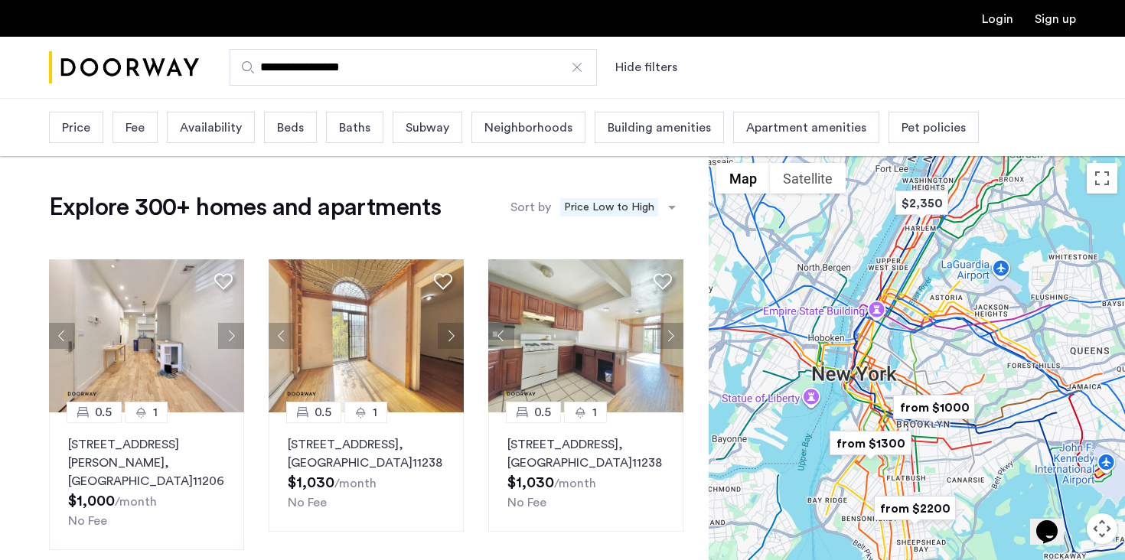
click at [311, 131] on div "Beds" at bounding box center [290, 127] width 53 height 31
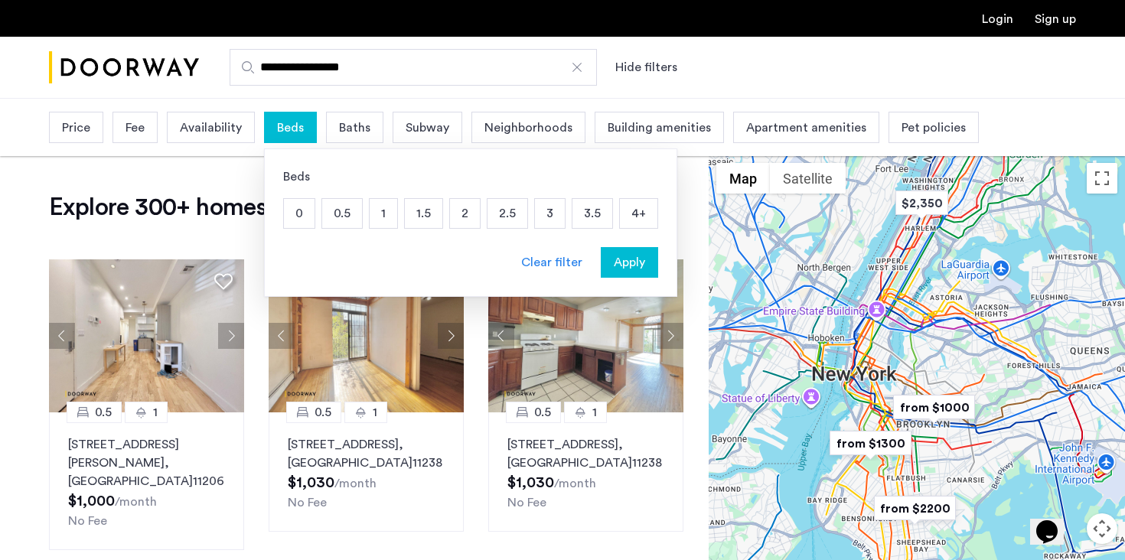
click at [458, 212] on p "2" at bounding box center [465, 213] width 30 height 29
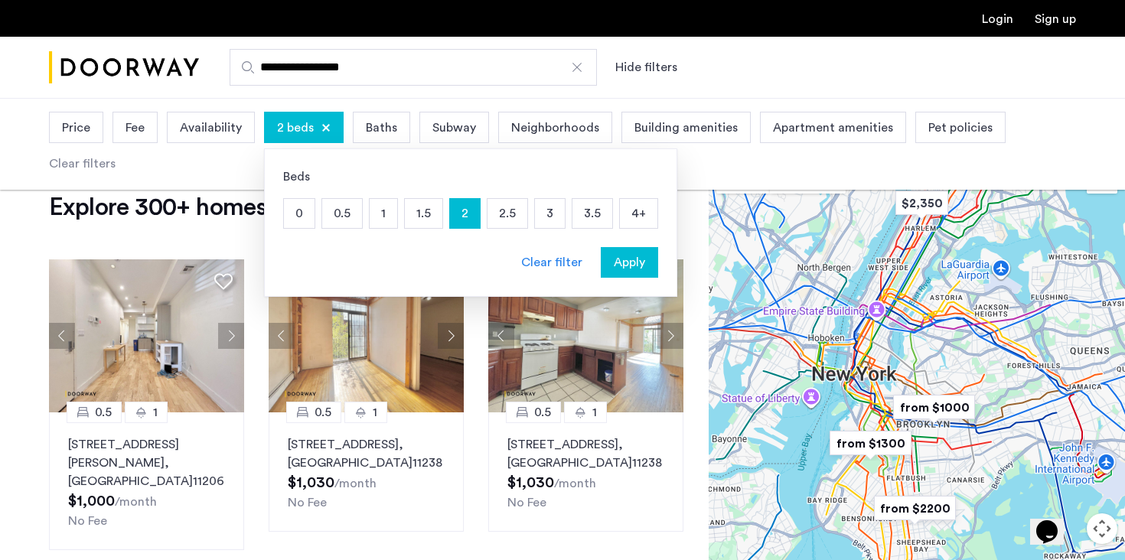
click at [628, 262] on span "Apply" at bounding box center [629, 262] width 31 height 18
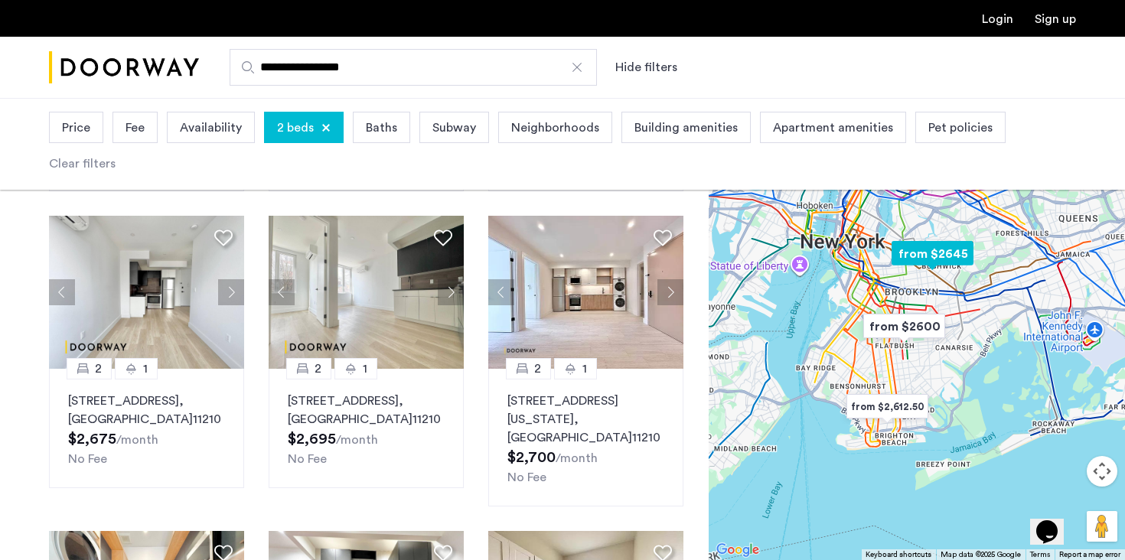
scroll to position [123, 0]
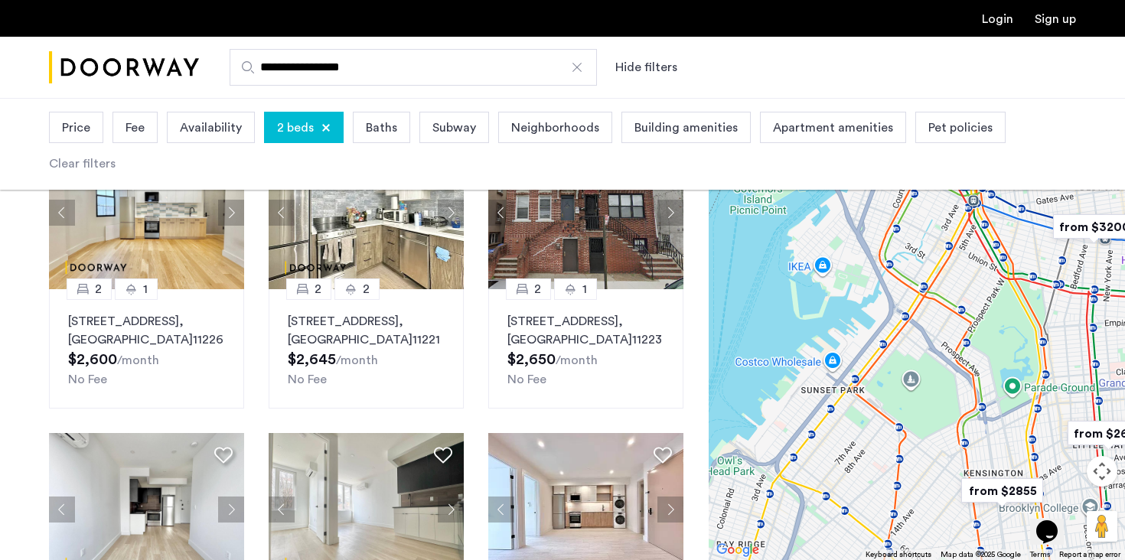
drag, startPoint x: 983, startPoint y: 315, endPoint x: 906, endPoint y: 432, distance: 140.3
click at [906, 434] on div "To navigate, press the arrow keys." at bounding box center [917, 329] width 416 height 462
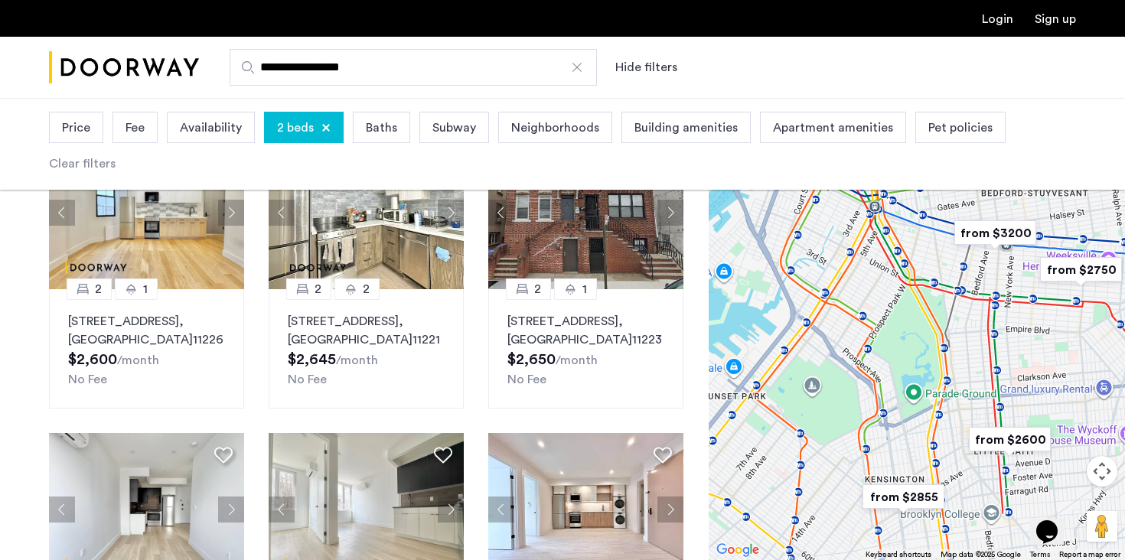
drag, startPoint x: 977, startPoint y: 409, endPoint x: 868, endPoint y: 416, distance: 108.9
click at [868, 416] on div "To navigate, press the arrow keys." at bounding box center [917, 329] width 416 height 462
drag, startPoint x: 916, startPoint y: 458, endPoint x: 916, endPoint y: 391, distance: 66.6
click at [916, 445] on div "To navigate, press the arrow keys." at bounding box center [917, 329] width 416 height 462
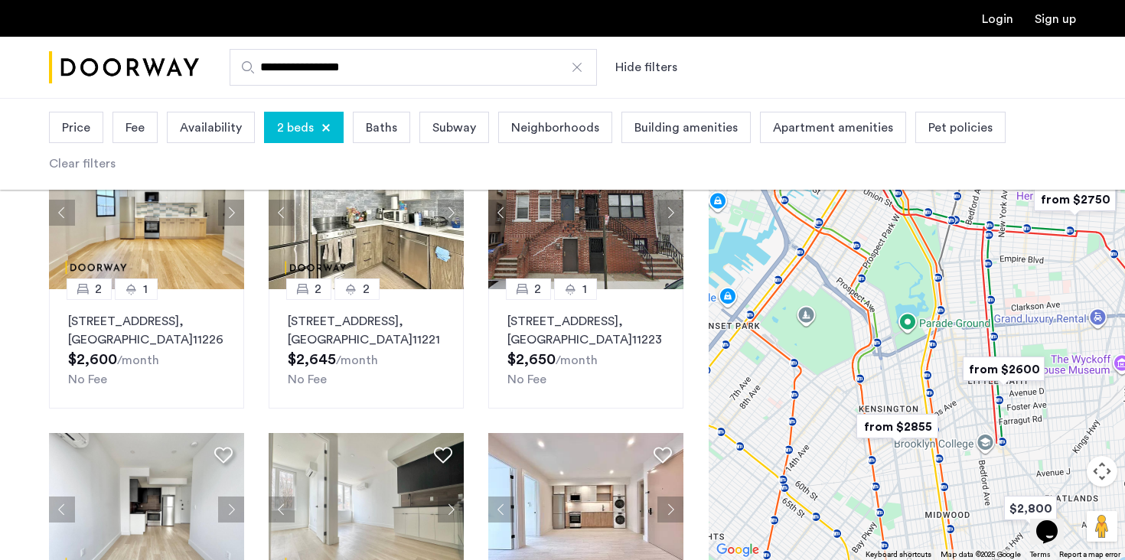
drag, startPoint x: 905, startPoint y: 435, endPoint x: 902, endPoint y: 352, distance: 82.7
click at [902, 352] on div "To navigate, press the arrow keys." at bounding box center [917, 329] width 416 height 462
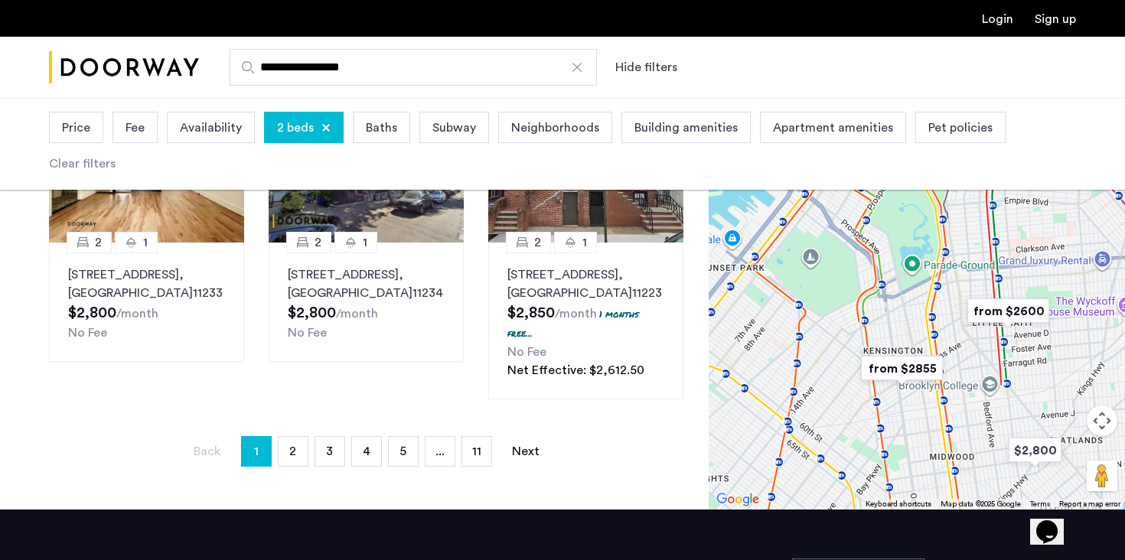
scroll to position [1094, 0]
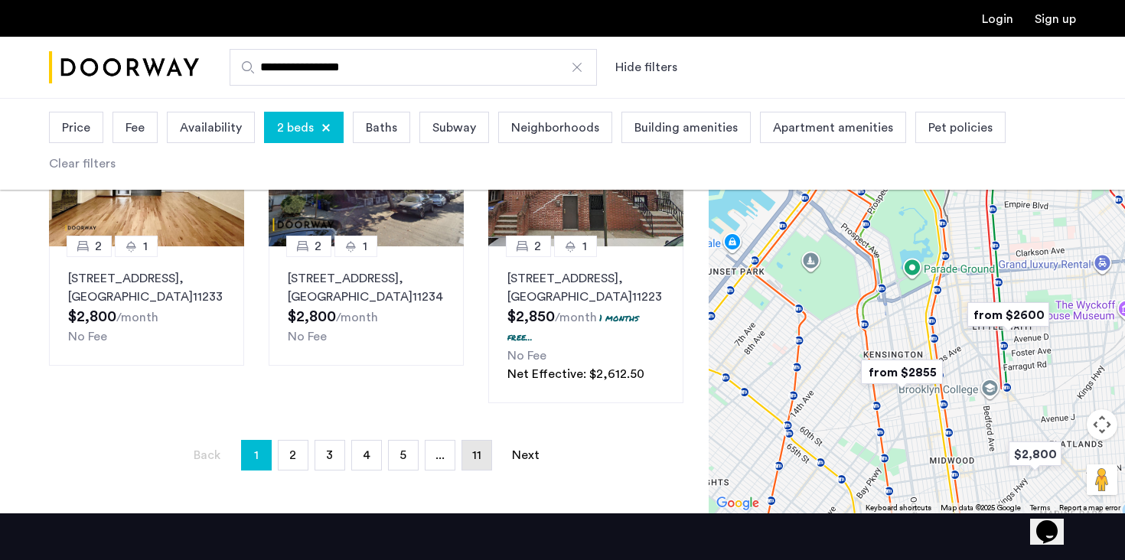
click at [484, 441] on link "page 11" at bounding box center [476, 455] width 29 height 29
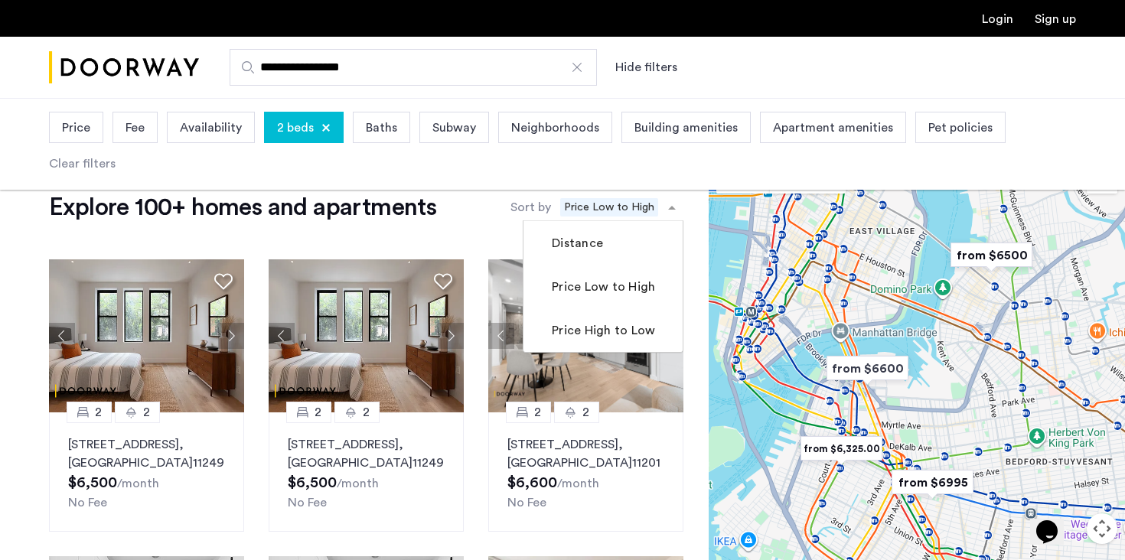
click at [654, 198] on span "Price Low to High" at bounding box center [609, 207] width 98 height 18
click at [612, 298] on mat-checkbox "Price Low to High" at bounding box center [602, 287] width 159 height 44
click at [488, 197] on div "Explore 100+ homes and apartments Sort by Recommended Distance Price Low to Hig…" at bounding box center [366, 207] width 634 height 31
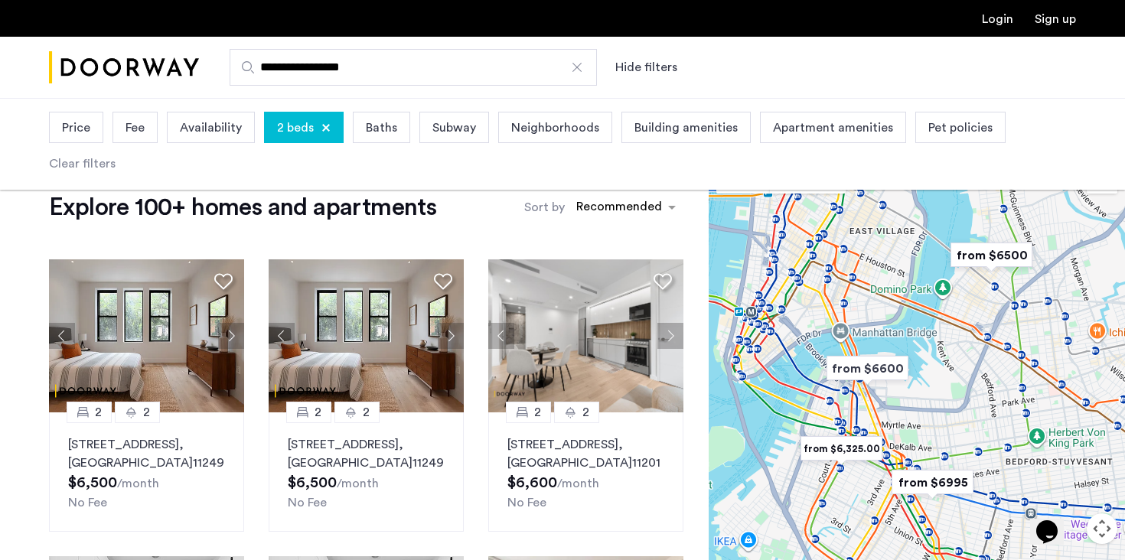
click at [292, 121] on span "2 beds" at bounding box center [295, 128] width 37 height 18
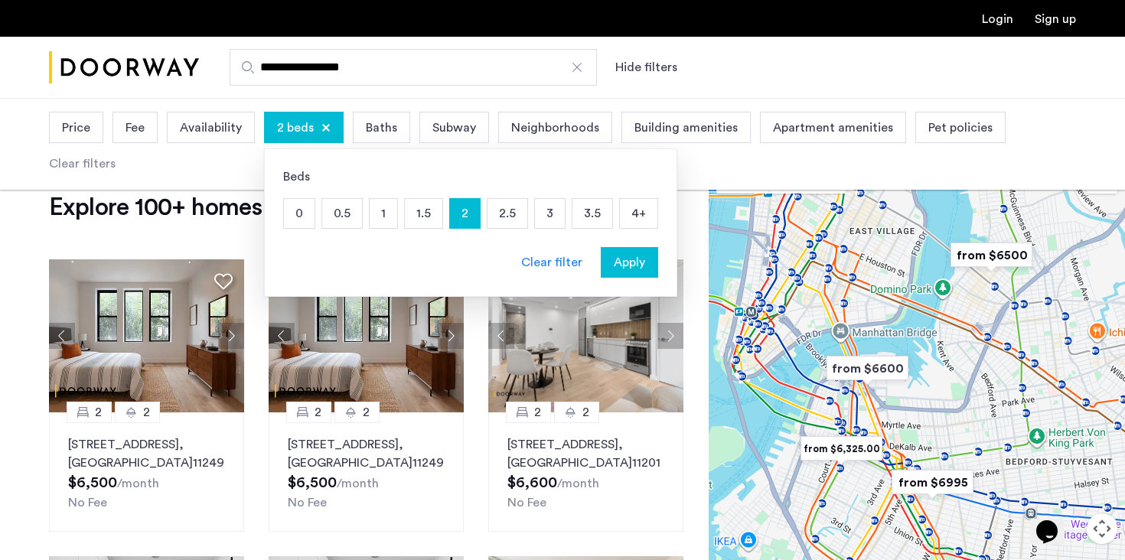
click at [538, 215] on p "3" at bounding box center [550, 213] width 30 height 29
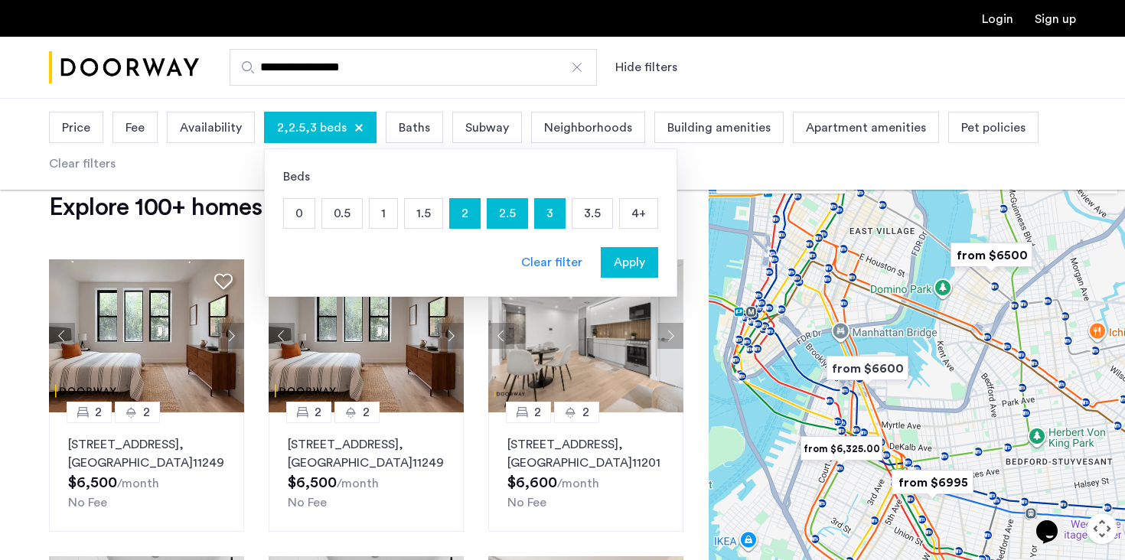
click at [471, 215] on p "2" at bounding box center [465, 213] width 30 height 29
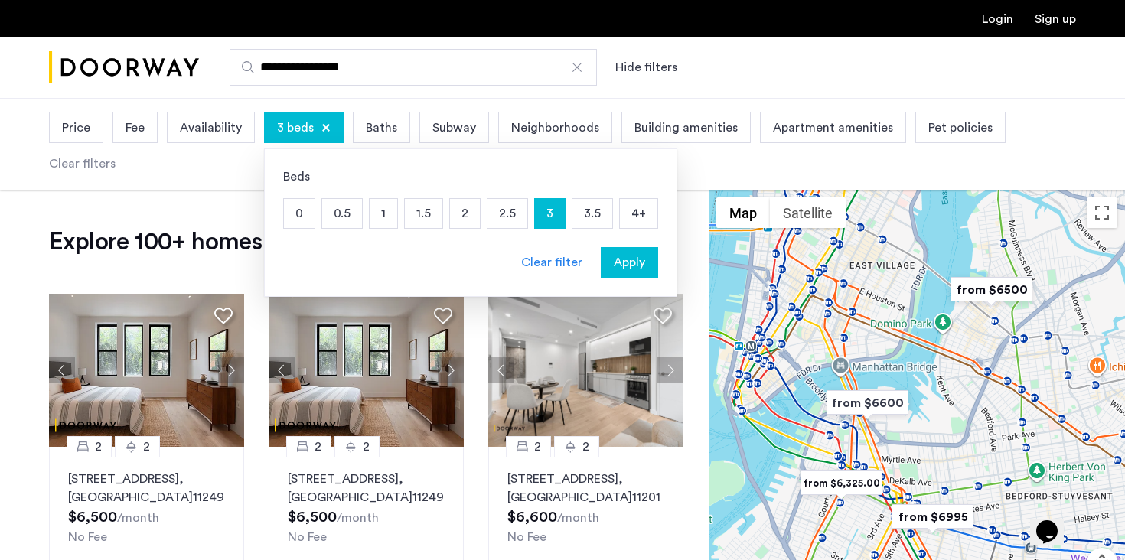
click at [615, 267] on span "Apply" at bounding box center [629, 262] width 31 height 18
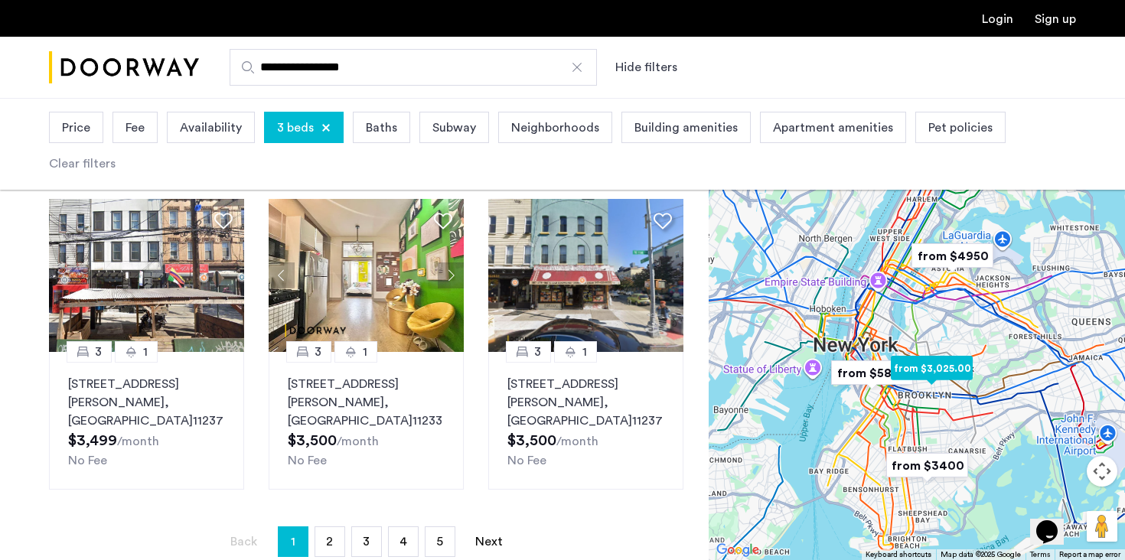
scroll to position [1166, 0]
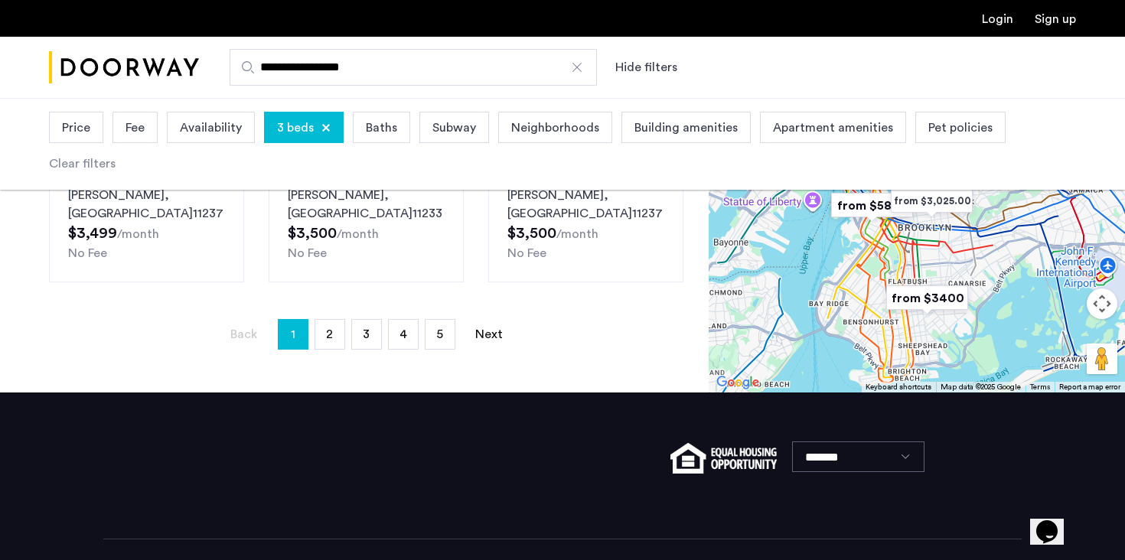
click at [292, 322] on span "1" at bounding box center [293, 334] width 5 height 24
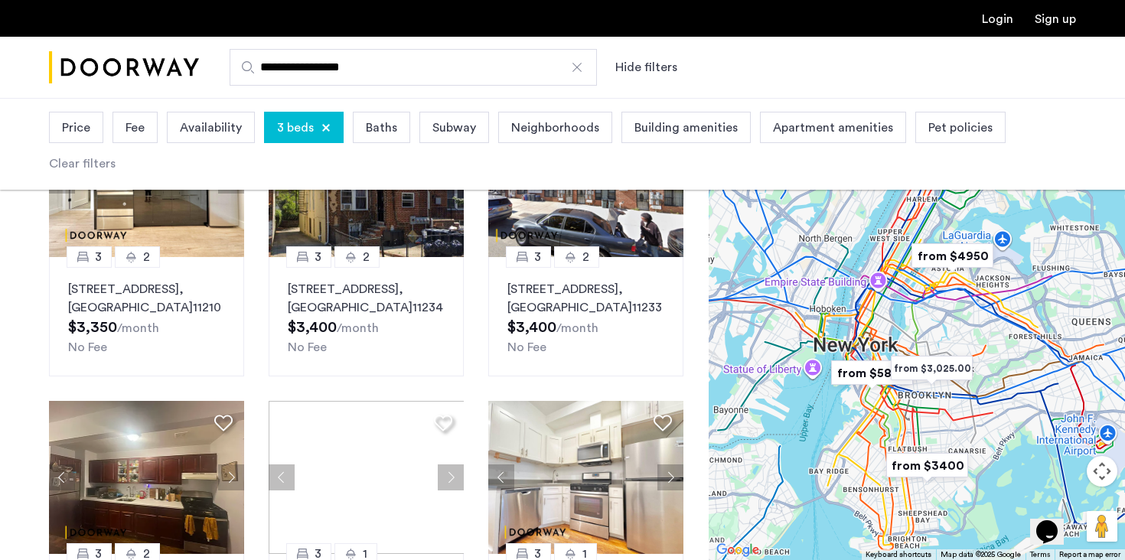
scroll to position [0, 0]
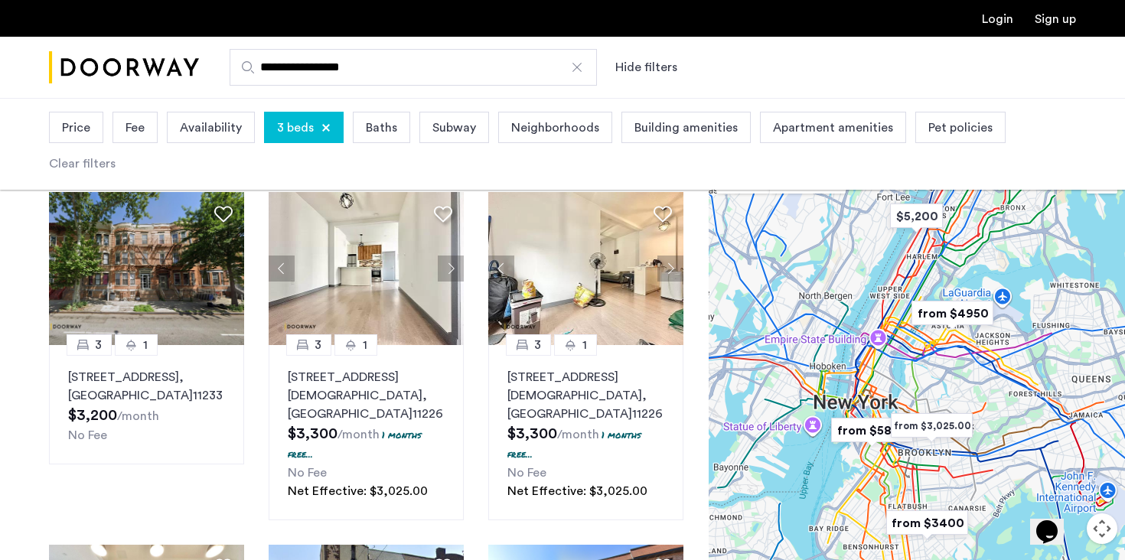
click at [938, 425] on img "from $3,025.00" at bounding box center [932, 426] width 94 height 34
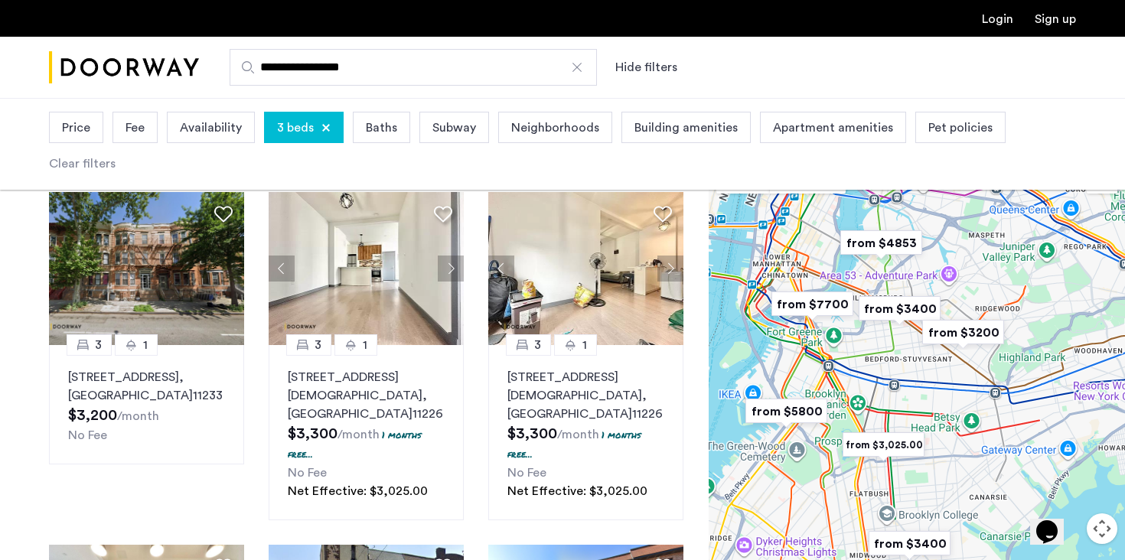
click at [885, 436] on img "from $3,025.00" at bounding box center [884, 445] width 94 height 34
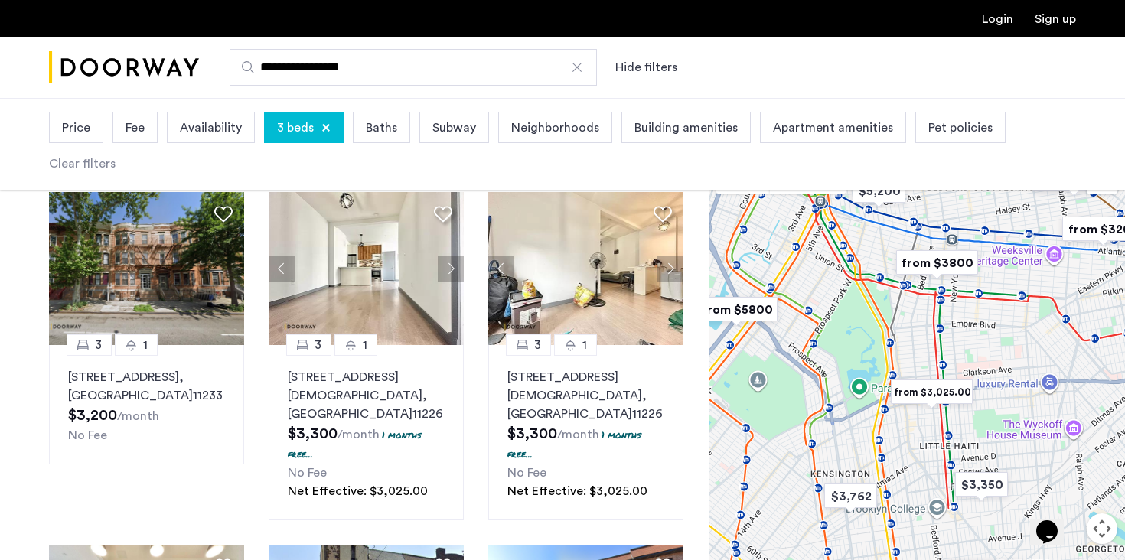
click at [942, 393] on img "from $3,025.00" at bounding box center [932, 392] width 94 height 34
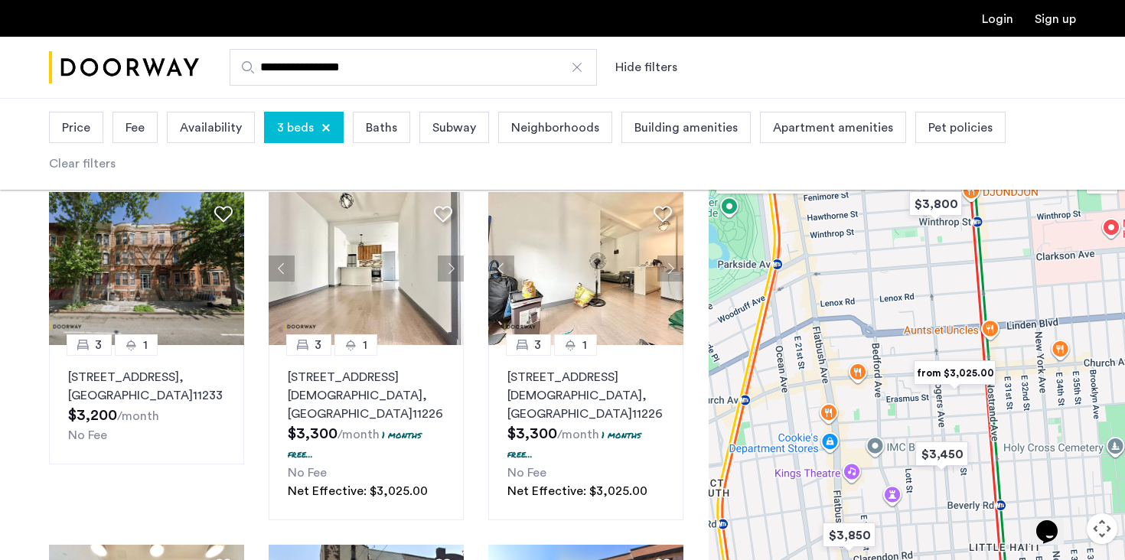
click at [944, 376] on img "from $3,025.00" at bounding box center [955, 373] width 94 height 34
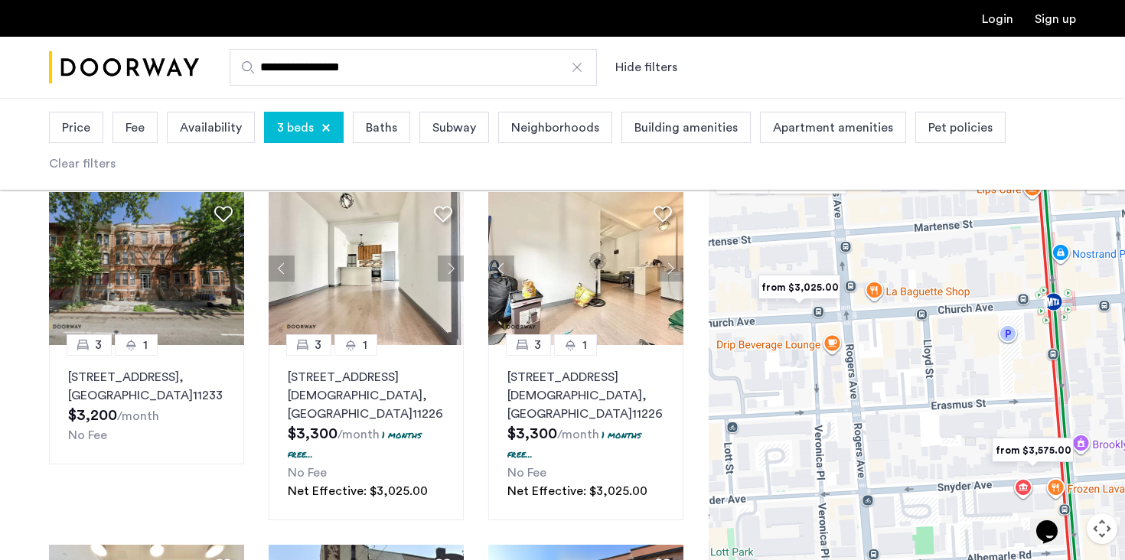
click at [824, 298] on img "from $3,025.00" at bounding box center [799, 287] width 94 height 34
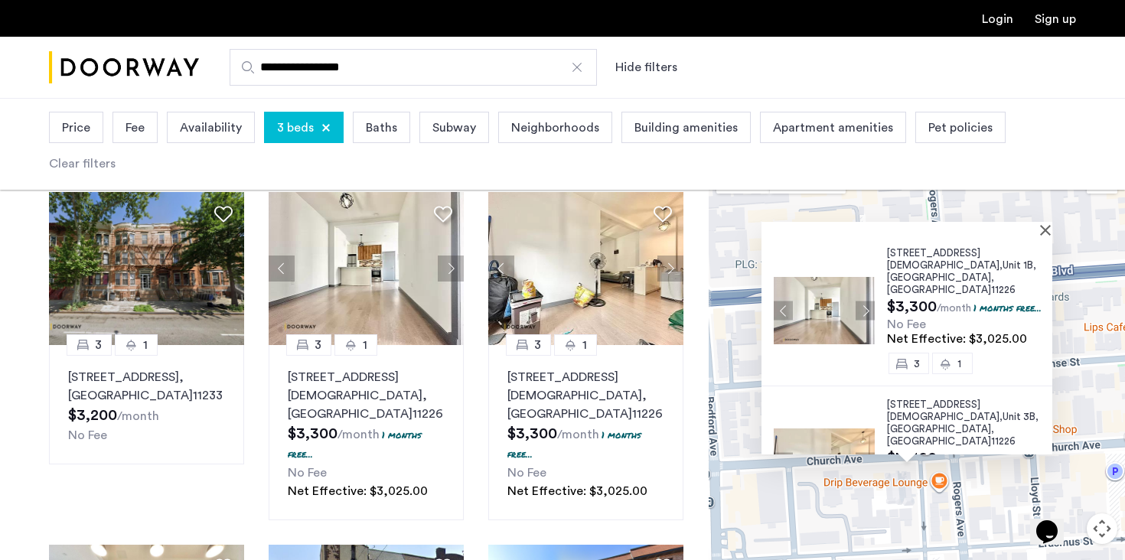
scroll to position [40, 0]
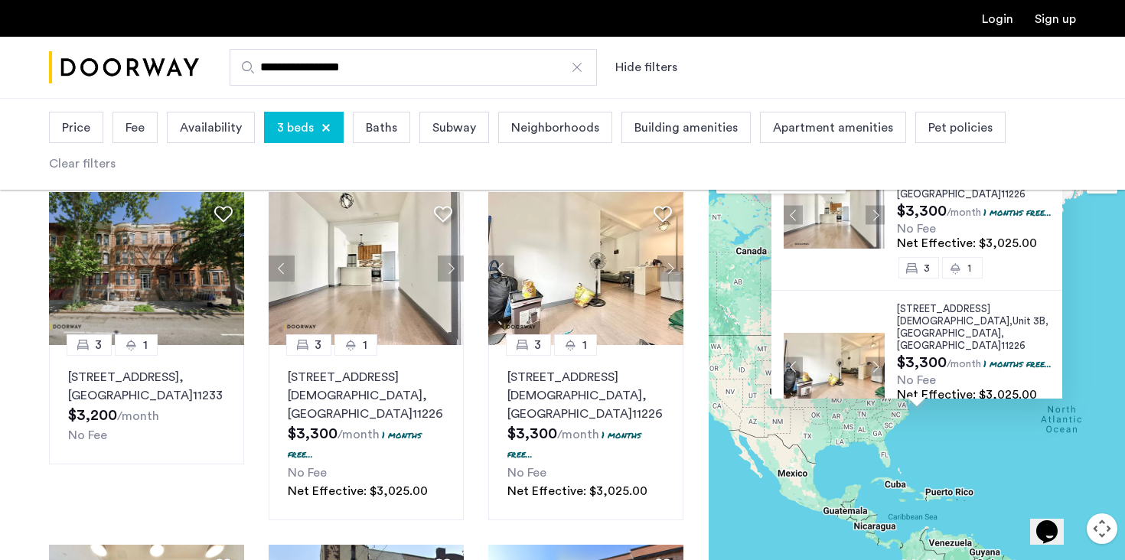
click at [882, 466] on div "[STREET_ADDRESS][DEMOGRAPHIC_DATA] $3,300 /month 1 months free... No Fee Net Ef…" at bounding box center [917, 386] width 416 height 462
click at [922, 223] on span "No Fee" at bounding box center [916, 229] width 39 height 12
click at [784, 206] on button "Previous apartment" at bounding box center [793, 215] width 19 height 19
click at [818, 224] on img at bounding box center [834, 214] width 101 height 67
click at [1064, 174] on button "Close" at bounding box center [1058, 173] width 11 height 11
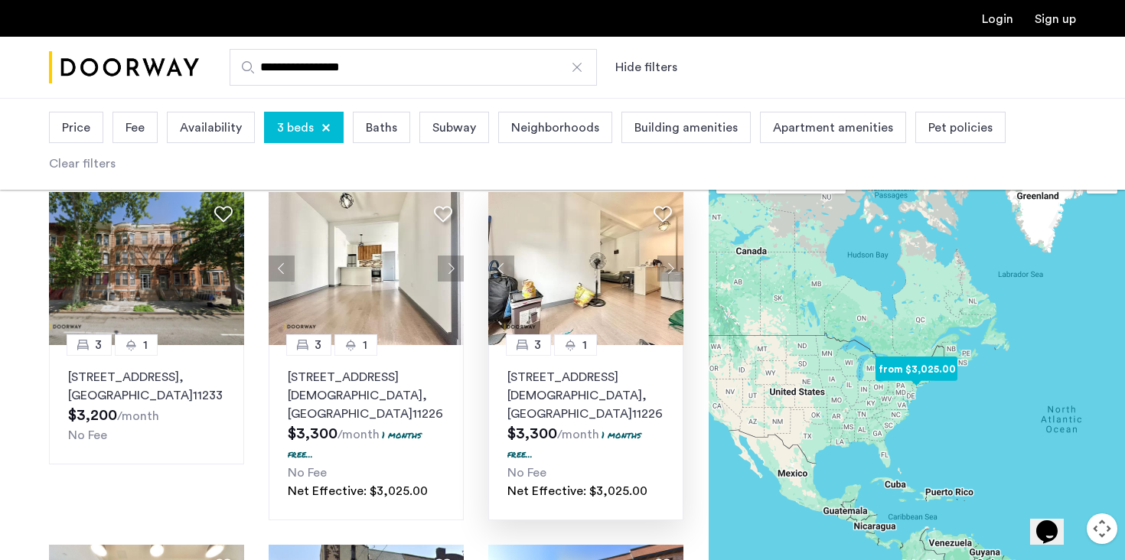
click at [654, 249] on img at bounding box center [586, 268] width 196 height 153
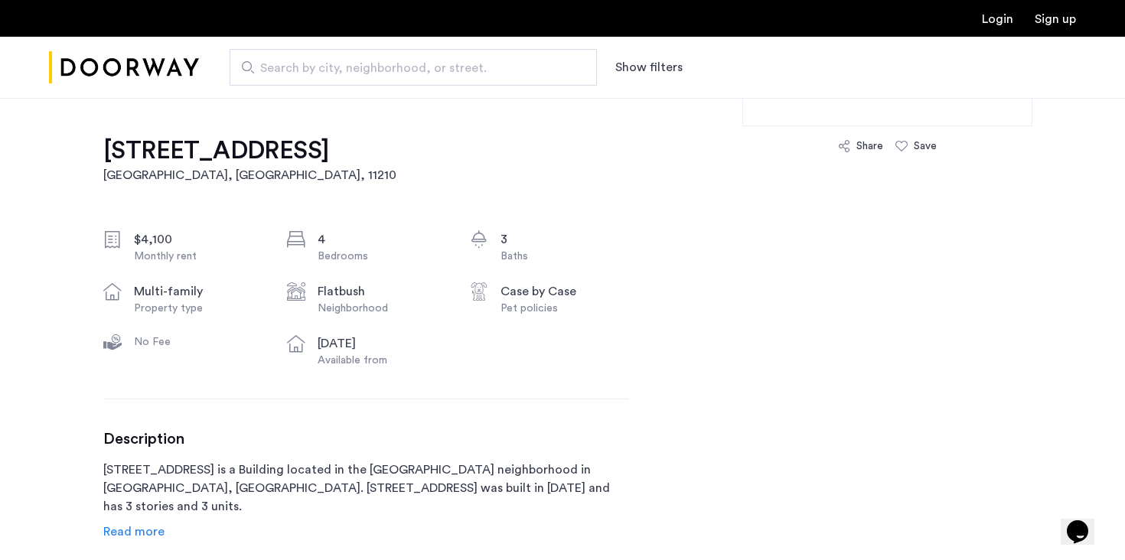
scroll to position [338, 0]
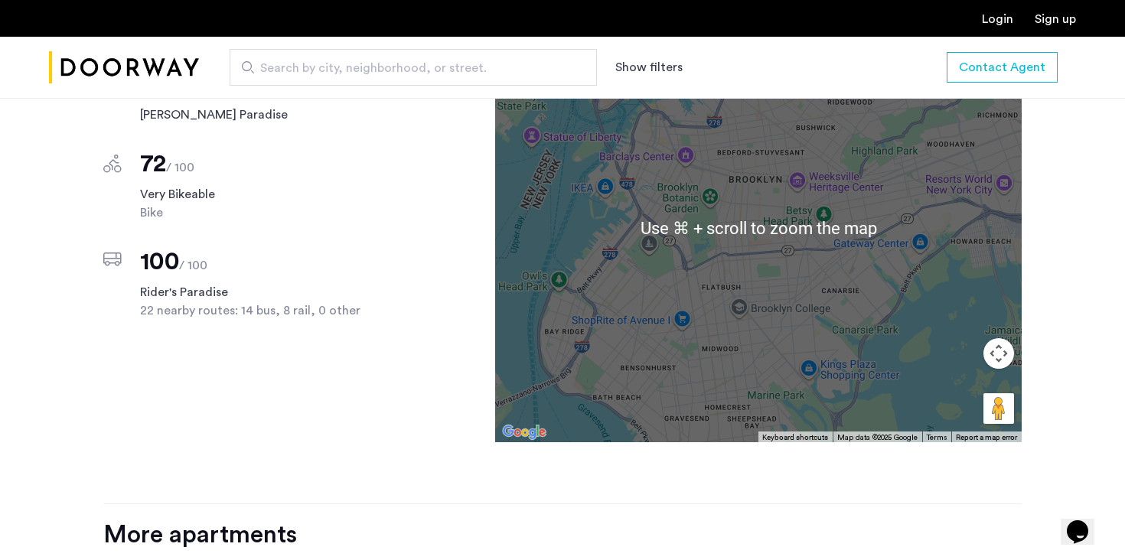
scroll to position [1440, 0]
